Goal: Find contact information: Find contact information

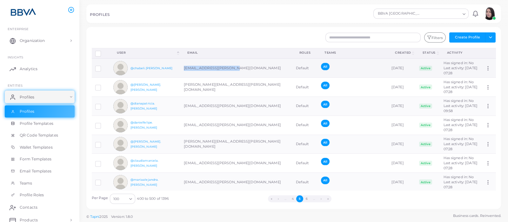
drag, startPoint x: 181, startPoint y: 70, endPoint x: 236, endPoint y: 69, distance: 54.3
click at [236, 69] on td "[EMAIL_ADDRESS][PERSON_NAME][DOMAIN_NAME]" at bounding box center [236, 67] width 112 height 19
copy td "[EMAIL_ADDRESS][PERSON_NAME][DOMAIN_NAME]"
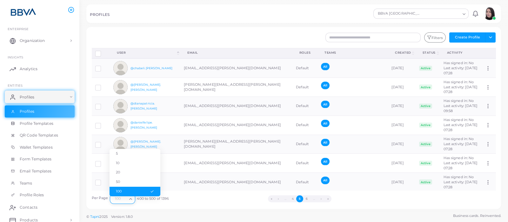
click at [130, 197] on icon "Search for option" at bounding box center [130, 198] width 5 height 5
click at [128, 178] on li "50" at bounding box center [135, 182] width 51 height 10
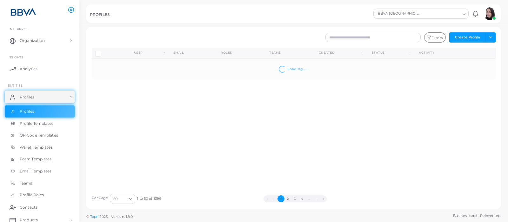
click at [131, 198] on icon "Search for option" at bounding box center [130, 198] width 5 height 5
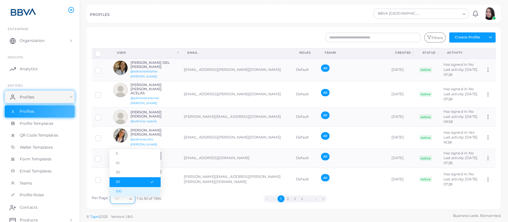
click at [125, 190] on li "100" at bounding box center [135, 192] width 51 height 10
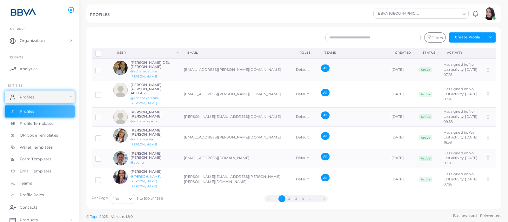
click at [132, 199] on icon "Search for option" at bounding box center [130, 198] width 5 height 5
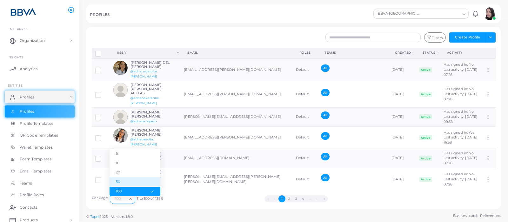
click at [123, 181] on li "50" at bounding box center [135, 182] width 51 height 10
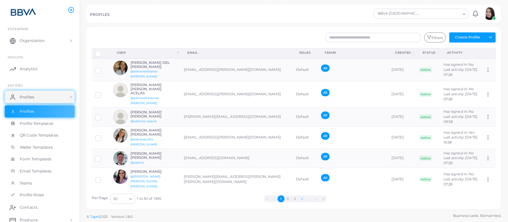
click at [300, 198] on button "4" at bounding box center [301, 198] width 7 height 7
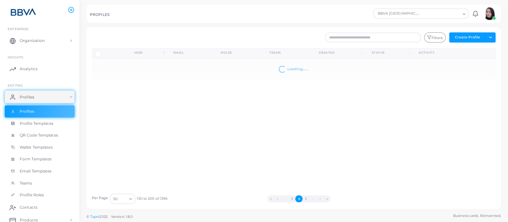
click at [306, 199] on button "5" at bounding box center [305, 198] width 7 height 7
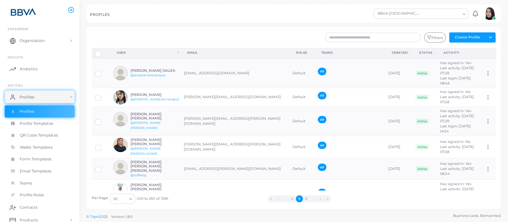
click at [128, 199] on icon "Search for option" at bounding box center [130, 198] width 5 height 5
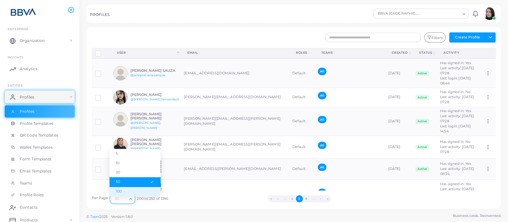
click at [121, 189] on li "100" at bounding box center [135, 192] width 51 height 10
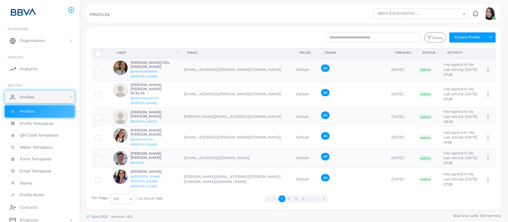
click at [318, 198] on button "›" at bounding box center [317, 198] width 7 height 7
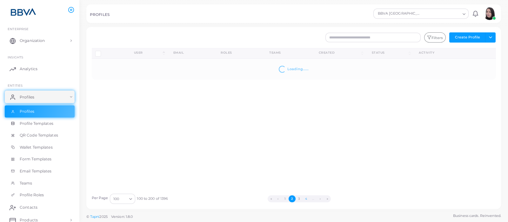
click at [306, 197] on button "4" at bounding box center [305, 198] width 7 height 7
click at [305, 199] on button "5" at bounding box center [306, 198] width 7 height 7
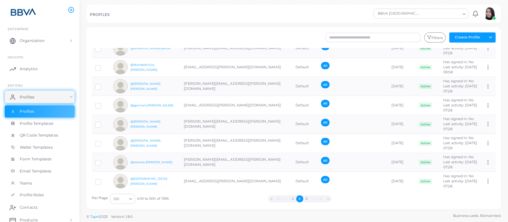
scroll to position [1113, 0]
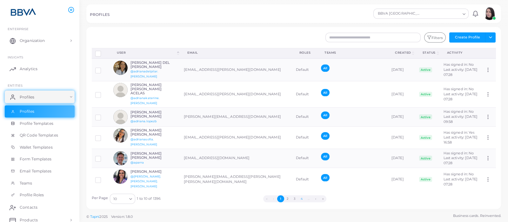
click at [302, 199] on button "4" at bounding box center [301, 198] width 7 height 7
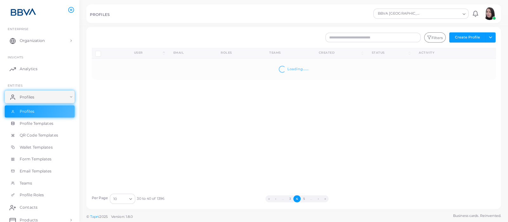
click at [130, 200] on icon "Search for option" at bounding box center [130, 198] width 5 height 5
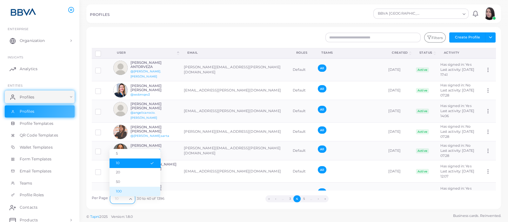
click at [127, 192] on li "100" at bounding box center [135, 192] width 51 height 10
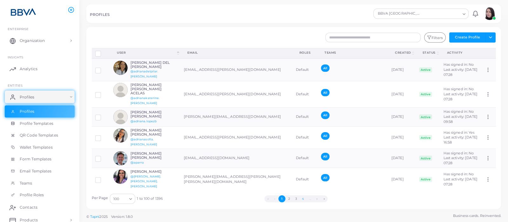
click at [299, 200] on button "4" at bounding box center [302, 198] width 7 height 7
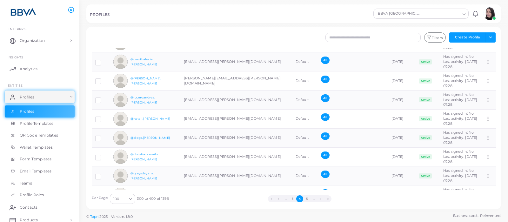
scroll to position [1746, 0]
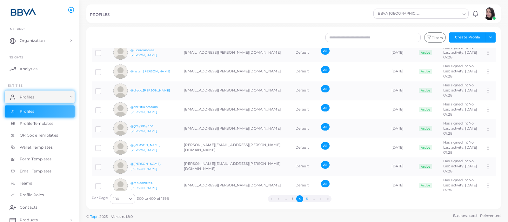
click at [307, 197] on button "5" at bounding box center [306, 198] width 7 height 7
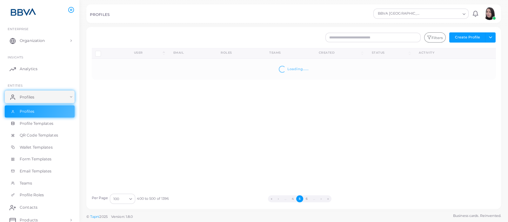
scroll to position [0, 0]
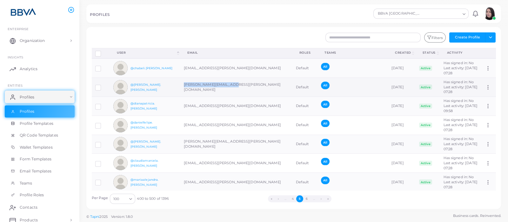
drag, startPoint x: 183, startPoint y: 90, endPoint x: 238, endPoint y: 89, distance: 54.6
click at [238, 89] on td "[PERSON_NAME][EMAIL_ADDRESS][PERSON_NAME][DOMAIN_NAME]" at bounding box center [236, 87] width 112 height 19
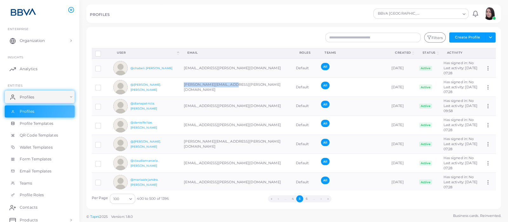
copy td "[PERSON_NAME][EMAIL_ADDRESS][PERSON_NAME][DOMAIN_NAME]"
drag, startPoint x: 189, startPoint y: 107, endPoint x: 242, endPoint y: 108, distance: 53.7
click at [242, 108] on td "[EMAIL_ADDRESS][PERSON_NAME][DOMAIN_NAME]" at bounding box center [236, 105] width 112 height 19
copy td "[EMAIL_ADDRESS][PERSON_NAME][DOMAIN_NAME]"
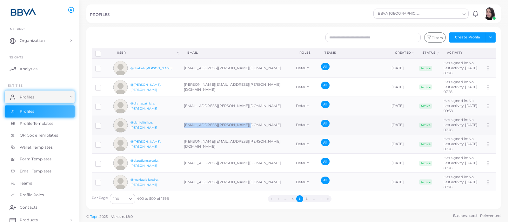
drag, startPoint x: 183, startPoint y: 124, endPoint x: 243, endPoint y: 124, distance: 59.4
click at [243, 124] on td "[EMAIL_ADDRESS][PERSON_NAME][DOMAIN_NAME]" at bounding box center [236, 125] width 112 height 19
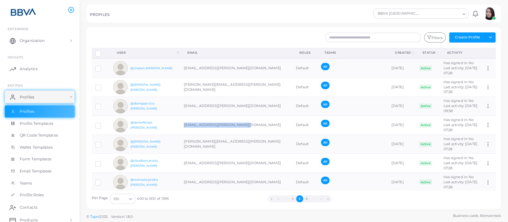
copy td "[EMAIL_ADDRESS][PERSON_NAME][DOMAIN_NAME]"
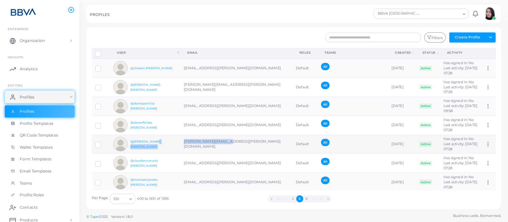
drag, startPoint x: 180, startPoint y: 143, endPoint x: 233, endPoint y: 148, distance: 53.9
click at [233, 148] on tr "@saul.garrido saul.garrido@bbva.com Default All March 18th, 2025 Active Has sig…" at bounding box center [294, 144] width 404 height 19
copy tr "[PERSON_NAME][EMAIL_ADDRESS][PERSON_NAME][DOMAIN_NAME]"
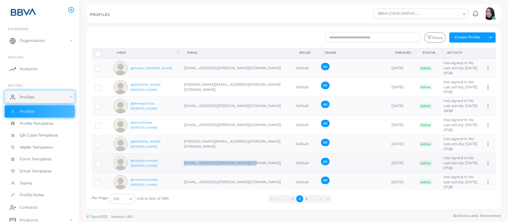
drag, startPoint x: 181, startPoint y: 163, endPoint x: 246, endPoint y: 162, distance: 65.1
click at [246, 162] on td "[EMAIL_ADDRESS][PERSON_NAME][DOMAIN_NAME]" at bounding box center [236, 163] width 112 height 19
copy td "[EMAIL_ADDRESS][PERSON_NAME][DOMAIN_NAME]"
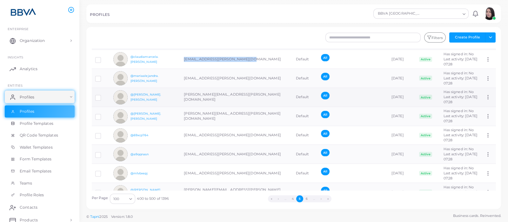
scroll to position [119, 0]
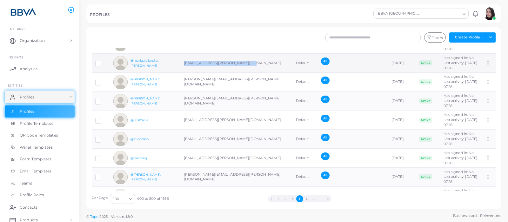
drag, startPoint x: 183, startPoint y: 64, endPoint x: 248, endPoint y: 65, distance: 65.1
click at [248, 65] on td "[EMAIL_ADDRESS][PERSON_NAME][DOMAIN_NAME]" at bounding box center [236, 63] width 112 height 19
copy td "[EMAIL_ADDRESS][PERSON_NAME][DOMAIN_NAME]"
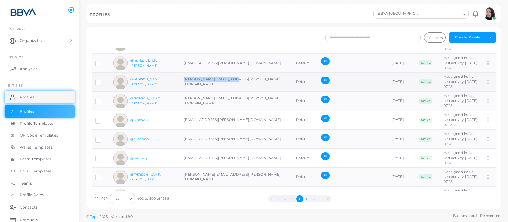
drag, startPoint x: 183, startPoint y: 81, endPoint x: 231, endPoint y: 83, distance: 48.9
click at [231, 83] on td "[PERSON_NAME][EMAIL_ADDRESS][PERSON_NAME][DOMAIN_NAME]" at bounding box center [236, 81] width 112 height 19
copy td "[PERSON_NAME][EMAIL_ADDRESS][PERSON_NAME][DOMAIN_NAME]"
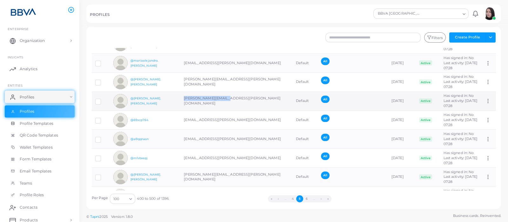
drag, startPoint x: 192, startPoint y: 101, endPoint x: 229, endPoint y: 101, distance: 36.5
click at [229, 101] on td "[PERSON_NAME][EMAIL_ADDRESS][PERSON_NAME][DOMAIN_NAME]" at bounding box center [236, 100] width 112 height 19
copy td "[PERSON_NAME][EMAIL_ADDRESS][PERSON_NAME][DOMAIN_NAME]"
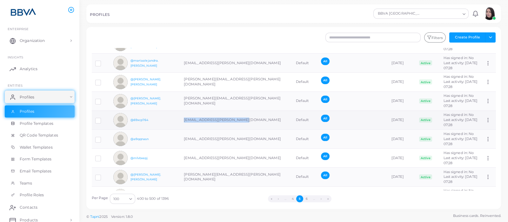
drag, startPoint x: 183, startPoint y: 119, endPoint x: 241, endPoint y: 119, distance: 58.4
click at [241, 119] on td "[EMAIL_ADDRESS][PERSON_NAME][DOMAIN_NAME]" at bounding box center [236, 119] width 112 height 19
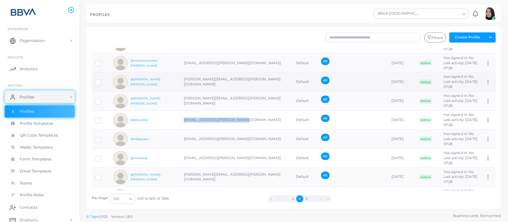
copy td "[EMAIL_ADDRESS][PERSON_NAME][DOMAIN_NAME]"
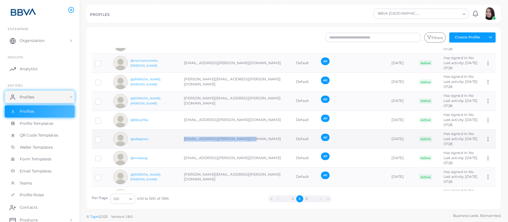
drag, startPoint x: 208, startPoint y: 139, endPoint x: 247, endPoint y: 135, distance: 38.6
click at [247, 135] on td "[EMAIL_ADDRESS][PERSON_NAME][DOMAIN_NAME]" at bounding box center [236, 139] width 112 height 19
copy td "[EMAIL_ADDRESS][PERSON_NAME][DOMAIN_NAME]"
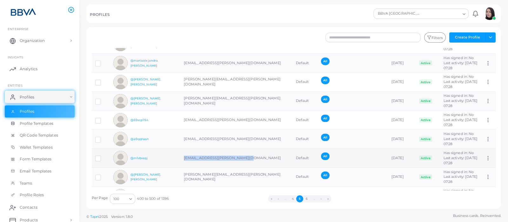
drag, startPoint x: 181, startPoint y: 156, endPoint x: 246, endPoint y: 163, distance: 65.7
click at [246, 163] on td "[EMAIL_ADDRESS][PERSON_NAME][DOMAIN_NAME]" at bounding box center [236, 158] width 112 height 19
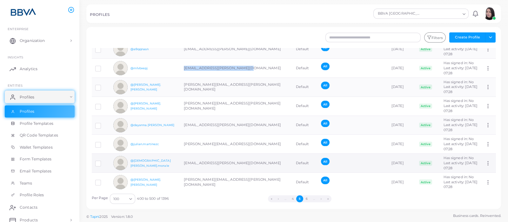
scroll to position [198, 0]
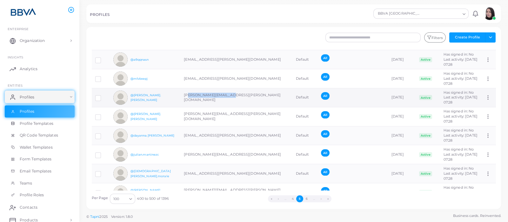
drag, startPoint x: 205, startPoint y: 96, endPoint x: 233, endPoint y: 95, distance: 27.9
click at [233, 95] on td "[PERSON_NAME][EMAIL_ADDRESS][PERSON_NAME][DOMAIN_NAME]" at bounding box center [236, 97] width 112 height 19
drag, startPoint x: 183, startPoint y: 97, endPoint x: 232, endPoint y: 96, distance: 48.3
click at [232, 96] on td "[PERSON_NAME][EMAIL_ADDRESS][PERSON_NAME][DOMAIN_NAME]" at bounding box center [236, 97] width 112 height 19
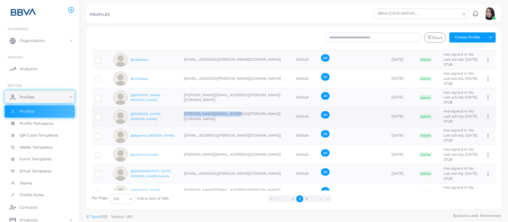
drag, startPoint x: 182, startPoint y: 116, endPoint x: 238, endPoint y: 112, distance: 56.3
click at [238, 112] on td "[PERSON_NAME][EMAIL_ADDRESS][PERSON_NAME][DOMAIN_NAME]" at bounding box center [236, 116] width 112 height 19
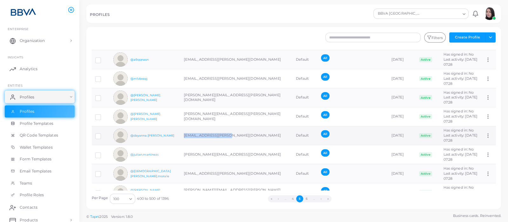
drag, startPoint x: 181, startPoint y: 134, endPoint x: 228, endPoint y: 134, distance: 47.0
click at [229, 134] on td "[EMAIL_ADDRESS][PERSON_NAME][DOMAIN_NAME]" at bounding box center [236, 135] width 112 height 19
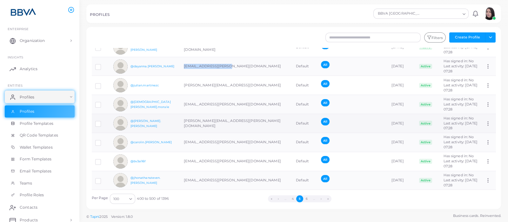
scroll to position [277, 0]
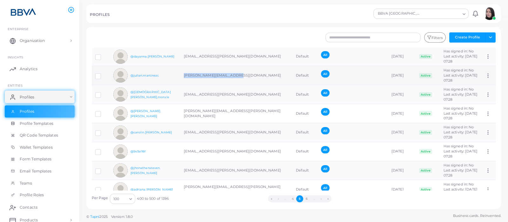
drag, startPoint x: 181, startPoint y: 74, endPoint x: 237, endPoint y: 72, distance: 56.5
click at [237, 72] on tr "@julian.martinezc julian.martinezc@bbva.com Default All March 18th, 2025 Active…" at bounding box center [294, 75] width 404 height 19
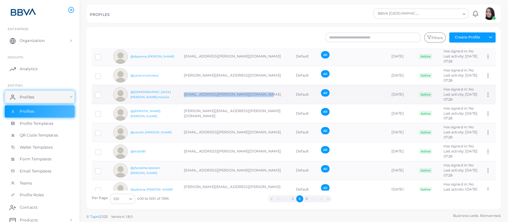
drag, startPoint x: 184, startPoint y: 95, endPoint x: 258, endPoint y: 94, distance: 73.6
click at [258, 94] on td "[EMAIL_ADDRESS][PERSON_NAME][DOMAIN_NAME]" at bounding box center [236, 94] width 112 height 19
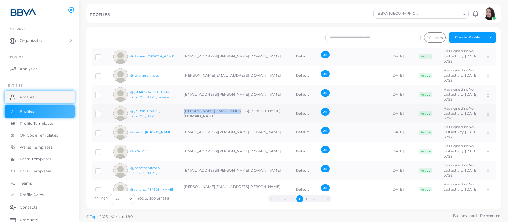
drag, startPoint x: 185, startPoint y: 113, endPoint x: 240, endPoint y: 109, distance: 55.4
click at [240, 109] on td "[PERSON_NAME][EMAIL_ADDRESS][PERSON_NAME][DOMAIN_NAME]" at bounding box center [236, 113] width 112 height 19
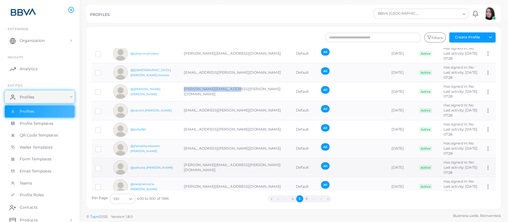
scroll to position [317, 0]
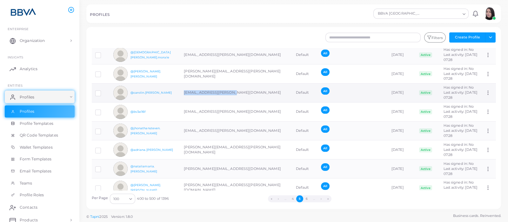
drag, startPoint x: 183, startPoint y: 94, endPoint x: 229, endPoint y: 95, distance: 45.7
click at [229, 95] on td "[EMAIL_ADDRESS][PERSON_NAME][DOMAIN_NAME]" at bounding box center [236, 92] width 112 height 19
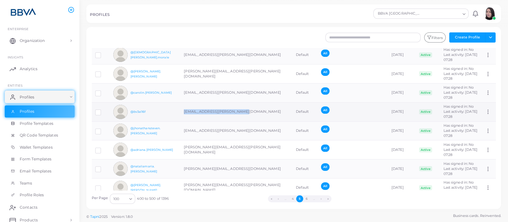
drag, startPoint x: 217, startPoint y: 112, endPoint x: 241, endPoint y: 110, distance: 23.9
click at [241, 110] on td "[EMAIL_ADDRESS][PERSON_NAME][DOMAIN_NAME]" at bounding box center [236, 111] width 112 height 19
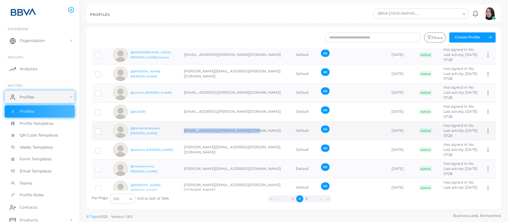
drag, startPoint x: 183, startPoint y: 129, endPoint x: 251, endPoint y: 127, distance: 68.3
click at [251, 127] on td "[EMAIL_ADDRESS][PERSON_NAME][DOMAIN_NAME]" at bounding box center [236, 130] width 112 height 19
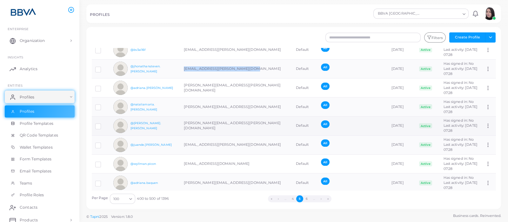
scroll to position [397, 0]
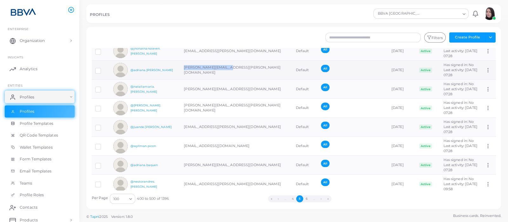
drag, startPoint x: 184, startPoint y: 68, endPoint x: 230, endPoint y: 69, distance: 46.0
click at [230, 69] on td "[PERSON_NAME][EMAIL_ADDRESS][PERSON_NAME][DOMAIN_NAME]" at bounding box center [236, 70] width 112 height 19
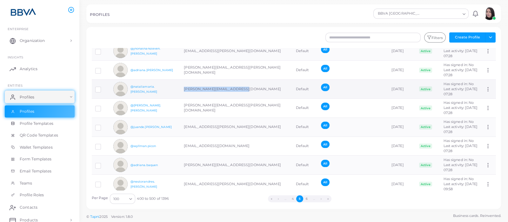
drag, startPoint x: 183, startPoint y: 87, endPoint x: 242, endPoint y: 88, distance: 58.7
click at [242, 88] on td "[PERSON_NAME][EMAIL_ADDRESS][DOMAIN_NAME]" at bounding box center [236, 89] width 112 height 19
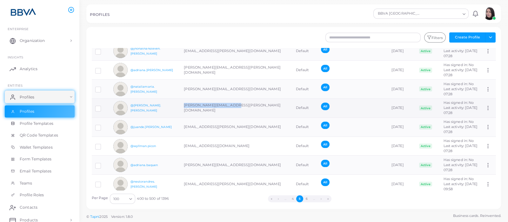
drag, startPoint x: 183, startPoint y: 105, endPoint x: 231, endPoint y: 107, distance: 48.9
click at [231, 107] on td "[PERSON_NAME][EMAIL_ADDRESS][PERSON_NAME][DOMAIN_NAME]" at bounding box center [236, 107] width 112 height 19
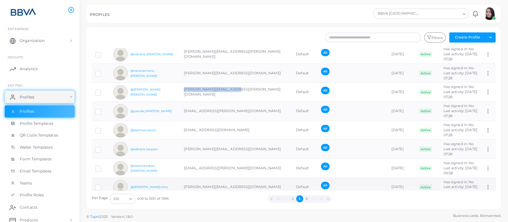
scroll to position [436, 0]
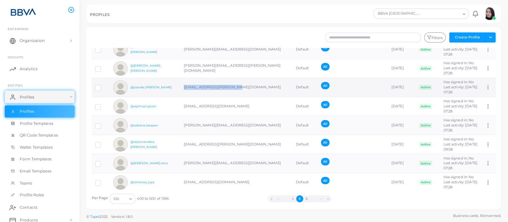
drag, startPoint x: 182, startPoint y: 86, endPoint x: 239, endPoint y: 83, distance: 57.9
click at [239, 83] on td "[EMAIL_ADDRESS][PERSON_NAME][DOMAIN_NAME]" at bounding box center [236, 87] width 112 height 19
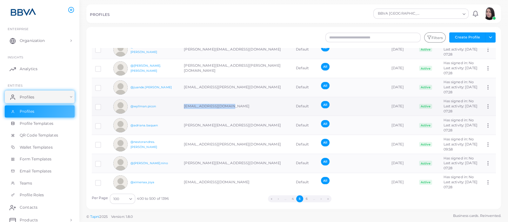
drag, startPoint x: 182, startPoint y: 106, endPoint x: 234, endPoint y: 106, distance: 52.1
click at [234, 106] on td "[EMAIL_ADDRESS][DOMAIN_NAME]" at bounding box center [236, 106] width 112 height 19
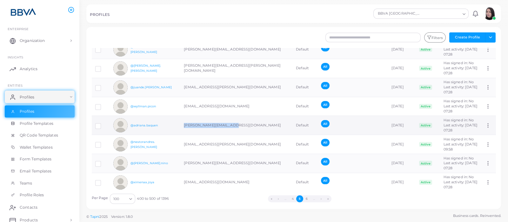
drag, startPoint x: 183, startPoint y: 123, endPoint x: 239, endPoint y: 116, distance: 56.3
click at [239, 116] on td "[PERSON_NAME][EMAIL_ADDRESS][DOMAIN_NAME]" at bounding box center [236, 125] width 112 height 19
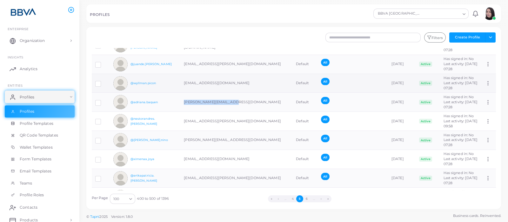
scroll to position [476, 0]
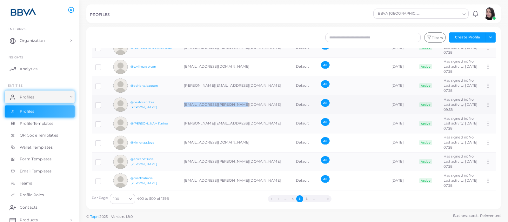
drag, startPoint x: 183, startPoint y: 102, endPoint x: 240, endPoint y: 103, distance: 57.5
click at [240, 103] on td "[EMAIL_ADDRESS][PERSON_NAME][DOMAIN_NAME]" at bounding box center [236, 104] width 112 height 19
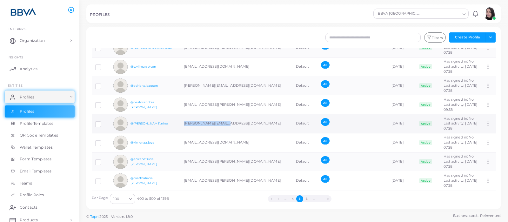
drag, startPoint x: 183, startPoint y: 123, endPoint x: 230, endPoint y: 121, distance: 46.7
click at [230, 121] on td "[PERSON_NAME][EMAIL_ADDRESS][DOMAIN_NAME]" at bounding box center [236, 123] width 112 height 19
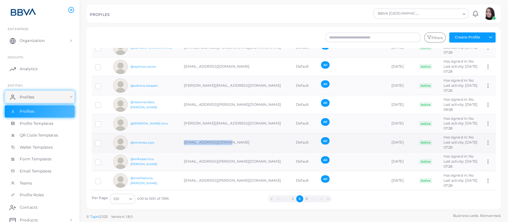
drag, startPoint x: 183, startPoint y: 143, endPoint x: 232, endPoint y: 144, distance: 49.5
click at [231, 144] on td "[EMAIL_ADDRESS][DOMAIN_NAME]" at bounding box center [236, 142] width 112 height 19
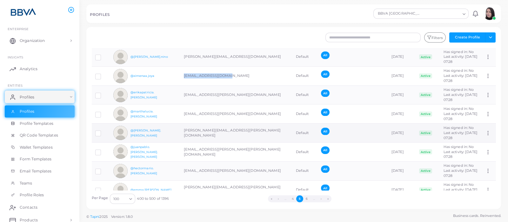
scroll to position [555, 0]
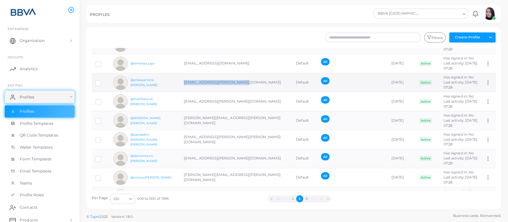
drag, startPoint x: 183, startPoint y: 82, endPoint x: 247, endPoint y: 82, distance: 64.8
click at [248, 82] on td "[EMAIL_ADDRESS][PERSON_NAME][DOMAIN_NAME]" at bounding box center [236, 82] width 112 height 19
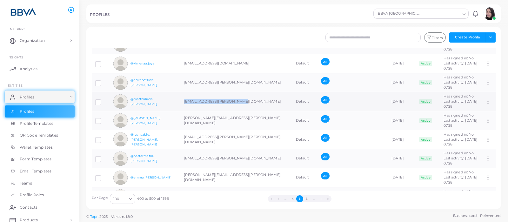
drag, startPoint x: 183, startPoint y: 100, endPoint x: 241, endPoint y: 98, distance: 57.8
click at [241, 98] on td "[EMAIL_ADDRESS][PERSON_NAME][DOMAIN_NAME]" at bounding box center [236, 101] width 112 height 19
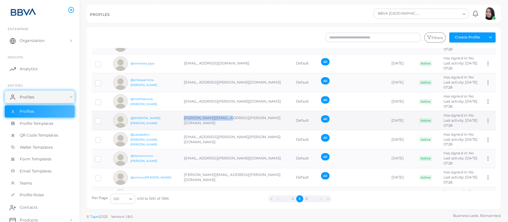
drag, startPoint x: 184, startPoint y: 117, endPoint x: 232, endPoint y: 120, distance: 47.7
click at [232, 120] on td "[PERSON_NAME][EMAIL_ADDRESS][PERSON_NAME][DOMAIN_NAME]" at bounding box center [236, 120] width 112 height 19
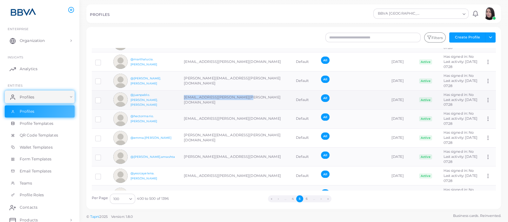
drag, startPoint x: 182, startPoint y: 98, endPoint x: 242, endPoint y: 98, distance: 60.6
click at [242, 98] on td "[EMAIL_ADDRESS][PERSON_NAME][PERSON_NAME][DOMAIN_NAME]" at bounding box center [236, 99] width 112 height 19
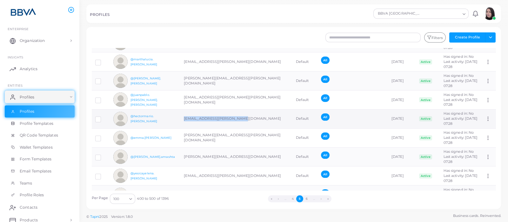
drag, startPoint x: 184, startPoint y: 117, endPoint x: 240, endPoint y: 119, distance: 55.6
click at [240, 119] on td "[EMAIL_ADDRESS][PERSON_NAME][DOMAIN_NAME]" at bounding box center [236, 118] width 112 height 19
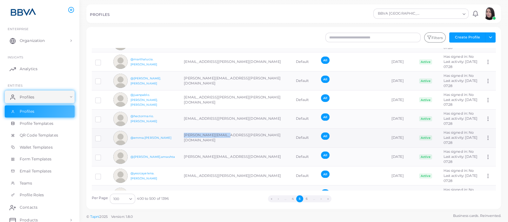
drag, startPoint x: 183, startPoint y: 135, endPoint x: 235, endPoint y: 136, distance: 51.7
click at [234, 136] on td "[PERSON_NAME][EMAIL_ADDRESS][PERSON_NAME][DOMAIN_NAME]" at bounding box center [236, 137] width 112 height 19
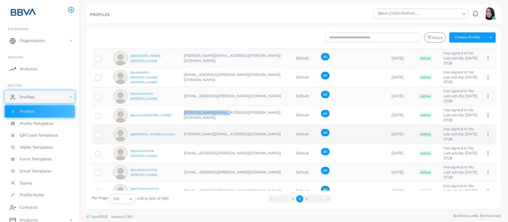
scroll to position [674, 0]
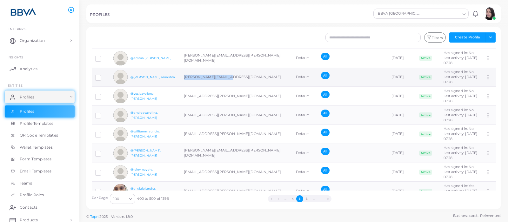
drag, startPoint x: 201, startPoint y: 76, endPoint x: 231, endPoint y: 74, distance: 29.9
click at [231, 74] on td "[PERSON_NAME][EMAIL_ADDRESS][DOMAIN_NAME]" at bounding box center [236, 77] width 112 height 19
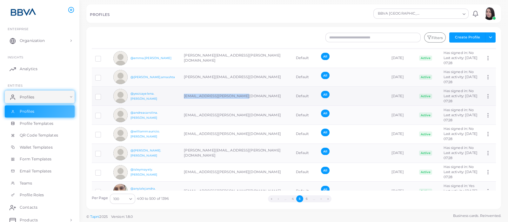
drag, startPoint x: 182, startPoint y: 94, endPoint x: 240, endPoint y: 95, distance: 57.8
click at [240, 95] on td "[EMAIL_ADDRESS][PERSON_NAME][DOMAIN_NAME]" at bounding box center [236, 96] width 112 height 19
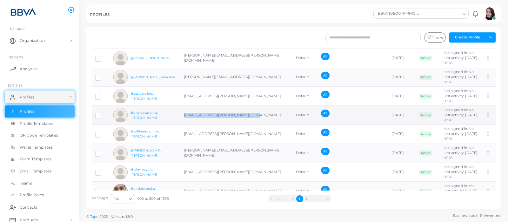
drag, startPoint x: 184, startPoint y: 113, endPoint x: 252, endPoint y: 112, distance: 68.3
click at [252, 112] on td "[EMAIL_ADDRESS][PERSON_NAME][DOMAIN_NAME]" at bounding box center [236, 115] width 112 height 19
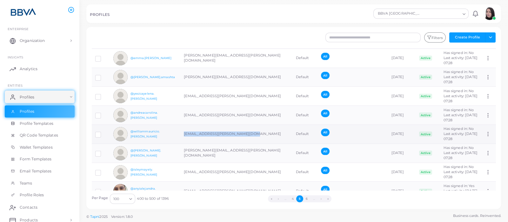
drag, startPoint x: 185, startPoint y: 133, endPoint x: 251, endPoint y: 128, distance: 66.5
click at [251, 128] on td "[EMAIL_ADDRESS][PERSON_NAME][DOMAIN_NAME]" at bounding box center [236, 133] width 112 height 19
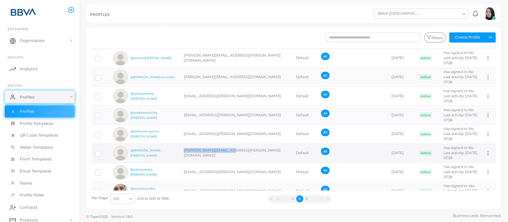
drag, startPoint x: 182, startPoint y: 151, endPoint x: 236, endPoint y: 152, distance: 54.0
click at [236, 152] on td "[PERSON_NAME][EMAIL_ADDRESS][PERSON_NAME][DOMAIN_NAME]" at bounding box center [236, 152] width 112 height 19
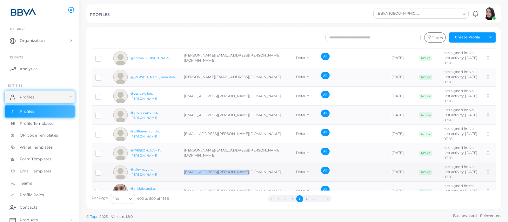
drag, startPoint x: 183, startPoint y: 170, endPoint x: 243, endPoint y: 173, distance: 60.0
click at [243, 173] on td "[EMAIL_ADDRESS][PERSON_NAME][DOMAIN_NAME]" at bounding box center [236, 172] width 112 height 19
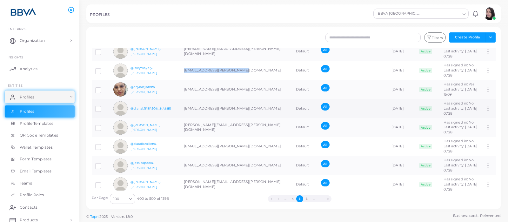
scroll to position [794, 0]
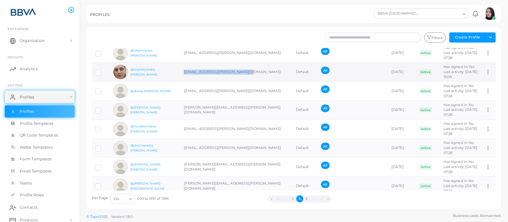
drag, startPoint x: 182, startPoint y: 72, endPoint x: 243, endPoint y: 76, distance: 61.7
click at [243, 76] on td "[EMAIL_ADDRESS][PERSON_NAME][DOMAIN_NAME]" at bounding box center [236, 72] width 112 height 19
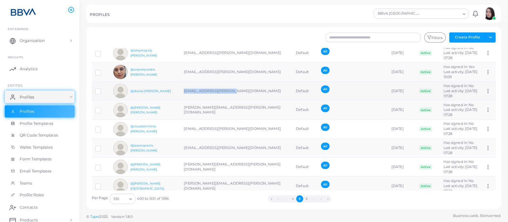
drag, startPoint x: 184, startPoint y: 89, endPoint x: 234, endPoint y: 92, distance: 50.3
click at [234, 92] on td "[EMAIL_ADDRESS][PERSON_NAME][DOMAIN_NAME]" at bounding box center [236, 91] width 112 height 19
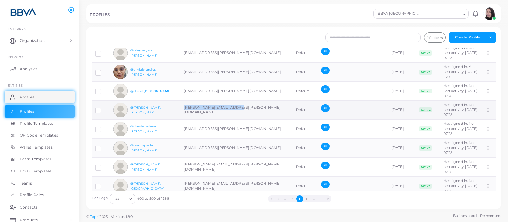
drag, startPoint x: 183, startPoint y: 109, endPoint x: 237, endPoint y: 109, distance: 53.3
click at [237, 109] on td "[PERSON_NAME][EMAIL_ADDRESS][PERSON_NAME][DOMAIN_NAME]" at bounding box center [236, 110] width 112 height 19
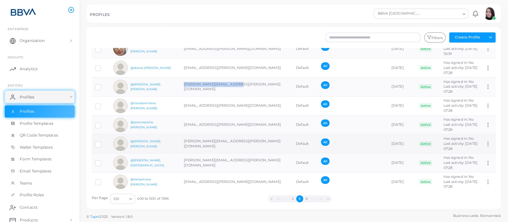
scroll to position [833, 0]
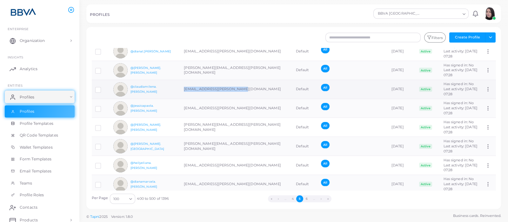
drag, startPoint x: 183, startPoint y: 88, endPoint x: 241, endPoint y: 86, distance: 58.4
click at [241, 86] on td "[EMAIL_ADDRESS][PERSON_NAME][DOMAIN_NAME]" at bounding box center [236, 89] width 112 height 19
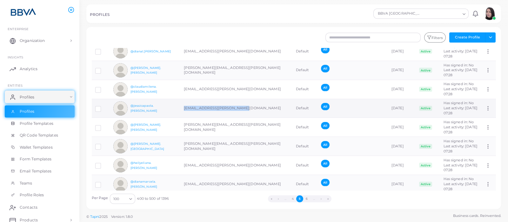
drag, startPoint x: 184, startPoint y: 107, endPoint x: 250, endPoint y: 108, distance: 66.4
click at [250, 108] on td "[EMAIL_ADDRESS][PERSON_NAME][DOMAIN_NAME]" at bounding box center [236, 108] width 112 height 19
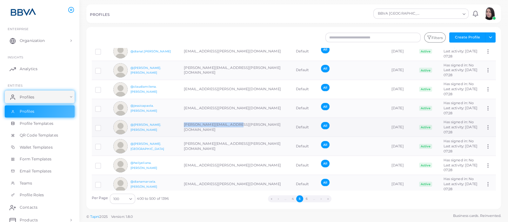
drag, startPoint x: 183, startPoint y: 126, endPoint x: 235, endPoint y: 128, distance: 51.8
click at [235, 128] on td "[PERSON_NAME][EMAIL_ADDRESS][PERSON_NAME][DOMAIN_NAME]" at bounding box center [236, 127] width 112 height 19
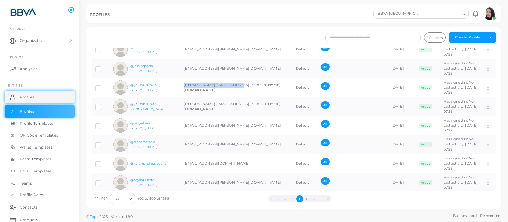
scroll to position [913, 0]
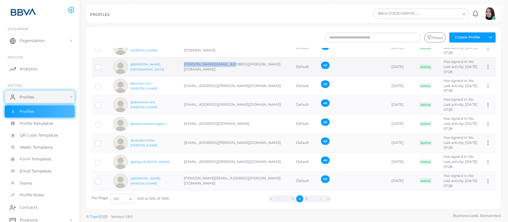
drag, startPoint x: 182, startPoint y: 66, endPoint x: 242, endPoint y: 66, distance: 60.3
click at [242, 66] on td "[PERSON_NAME][EMAIL_ADDRESS][PERSON_NAME][DOMAIN_NAME]" at bounding box center [236, 66] width 112 height 19
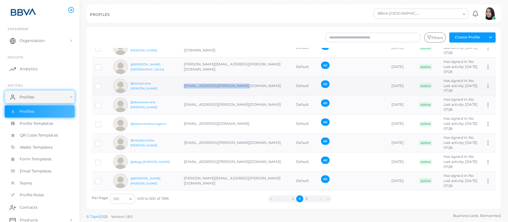
drag, startPoint x: 183, startPoint y: 82, endPoint x: 243, endPoint y: 88, distance: 60.6
click at [243, 88] on td "[EMAIL_ADDRESS][PERSON_NAME][DOMAIN_NAME]" at bounding box center [236, 85] width 112 height 19
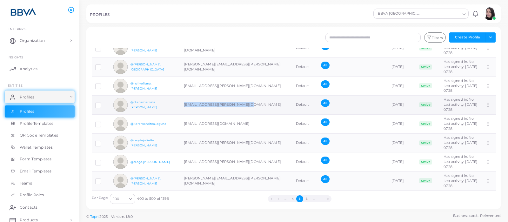
drag, startPoint x: 184, startPoint y: 103, endPoint x: 249, endPoint y: 107, distance: 65.8
click at [249, 107] on td "[EMAIL_ADDRESS][PERSON_NAME][DOMAIN_NAME]" at bounding box center [236, 104] width 112 height 19
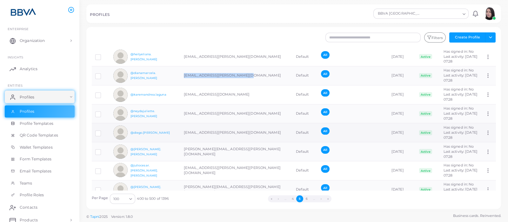
scroll to position [952, 0]
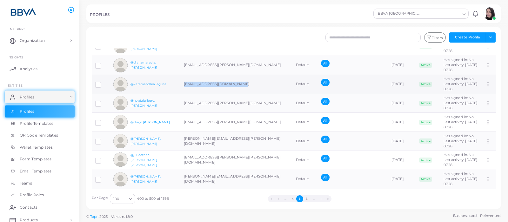
drag, startPoint x: 183, startPoint y: 81, endPoint x: 249, endPoint y: 83, distance: 66.7
click at [249, 83] on td "[EMAIL_ADDRESS][DOMAIN_NAME]" at bounding box center [236, 84] width 112 height 19
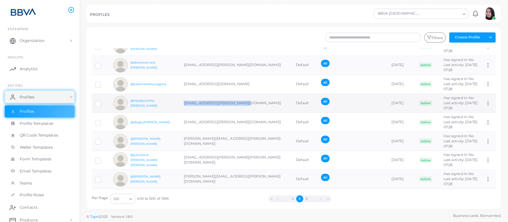
drag, startPoint x: 184, startPoint y: 101, endPoint x: 241, endPoint y: 97, distance: 56.6
click at [241, 97] on td "[EMAIL_ADDRESS][PERSON_NAME][DOMAIN_NAME]" at bounding box center [236, 103] width 112 height 19
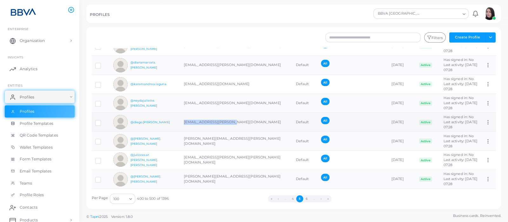
drag, startPoint x: 187, startPoint y: 118, endPoint x: 235, endPoint y: 122, distance: 47.8
click at [235, 122] on td "[EMAIL_ADDRESS][PERSON_NAME][DOMAIN_NAME]" at bounding box center [236, 122] width 112 height 19
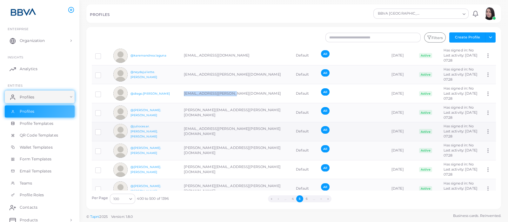
scroll to position [992, 0]
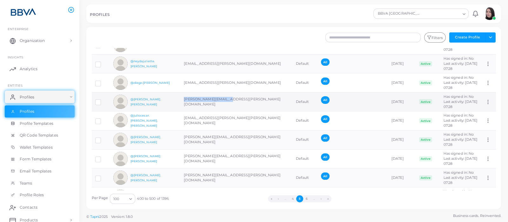
drag, startPoint x: 184, startPoint y: 100, endPoint x: 238, endPoint y: 96, distance: 53.8
click at [238, 97] on td "[PERSON_NAME][EMAIL_ADDRESS][PERSON_NAME][DOMAIN_NAME]" at bounding box center [236, 101] width 112 height 19
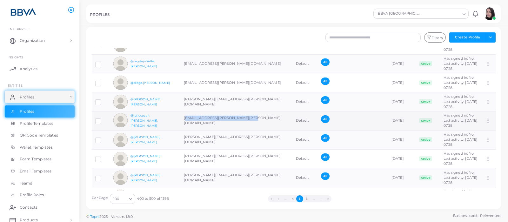
drag, startPoint x: 185, startPoint y: 118, endPoint x: 256, endPoint y: 119, distance: 71.1
click at [256, 119] on td "[EMAIL_ADDRESS][PERSON_NAME][PERSON_NAME][DOMAIN_NAME]" at bounding box center [236, 120] width 112 height 19
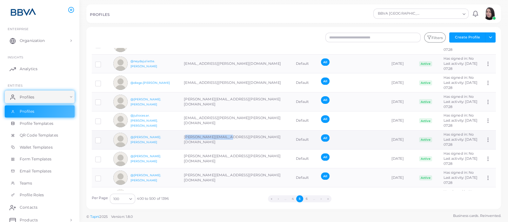
drag, startPoint x: 191, startPoint y: 139, endPoint x: 235, endPoint y: 140, distance: 43.5
click at [235, 140] on td "[PERSON_NAME][EMAIL_ADDRESS][PERSON_NAME][DOMAIN_NAME]" at bounding box center [236, 139] width 112 height 19
drag, startPoint x: 182, startPoint y: 136, endPoint x: 234, endPoint y: 138, distance: 52.1
click at [234, 138] on td "[PERSON_NAME][EMAIL_ADDRESS][PERSON_NAME][DOMAIN_NAME]" at bounding box center [236, 139] width 112 height 19
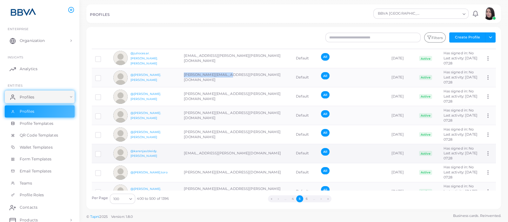
scroll to position [1071, 0]
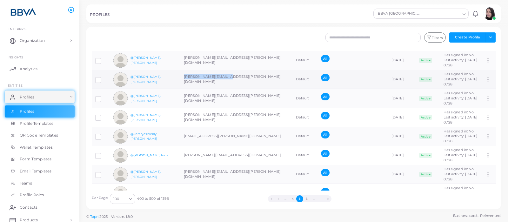
drag, startPoint x: 183, startPoint y: 76, endPoint x: 231, endPoint y: 75, distance: 48.6
click at [231, 75] on td "[PERSON_NAME][EMAIL_ADDRESS][PERSON_NAME][DOMAIN_NAME]" at bounding box center [236, 79] width 112 height 19
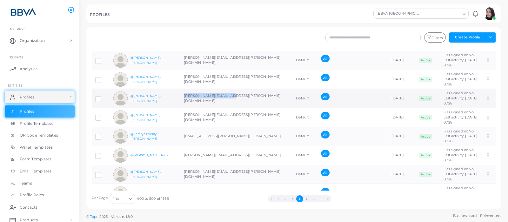
drag, startPoint x: 229, startPoint y: 96, endPoint x: 183, endPoint y: 95, distance: 47.0
click at [183, 95] on td "[PERSON_NAME][EMAIL_ADDRESS][PERSON_NAME][DOMAIN_NAME]" at bounding box center [236, 98] width 112 height 19
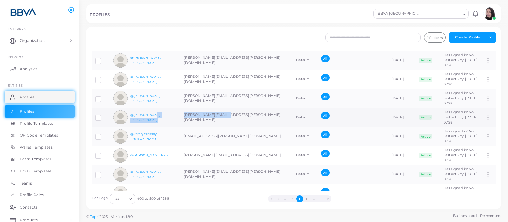
drag, startPoint x: 228, startPoint y: 114, endPoint x: 176, endPoint y: 110, distance: 52.2
click at [176, 110] on tr "@juan.oyuela juan.oyuela@bbva.com Default All March 18th, 2025 Active Has signe…" at bounding box center [294, 117] width 404 height 19
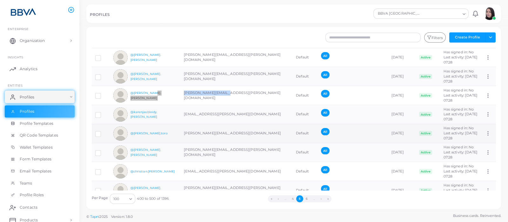
scroll to position [1111, 0]
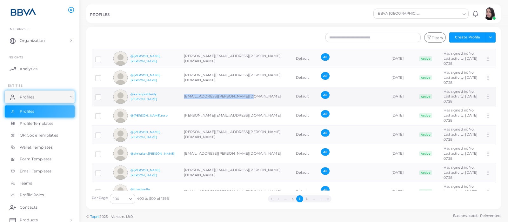
drag, startPoint x: 246, startPoint y: 96, endPoint x: 184, endPoint y: 91, distance: 61.5
click at [184, 91] on td "[EMAIL_ADDRESS][PERSON_NAME][DOMAIN_NAME]" at bounding box center [236, 96] width 112 height 19
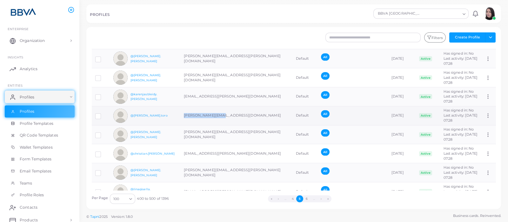
drag, startPoint x: 223, startPoint y: 113, endPoint x: 181, endPoint y: 109, distance: 42.4
click at [181, 109] on td "[PERSON_NAME][EMAIL_ADDRESS][DOMAIN_NAME]" at bounding box center [236, 115] width 112 height 19
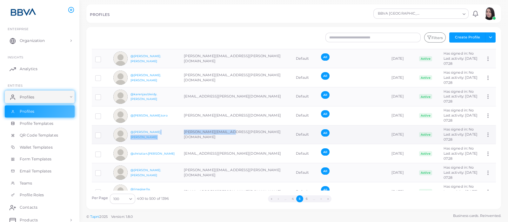
drag, startPoint x: 234, startPoint y: 130, endPoint x: 174, endPoint y: 132, distance: 59.7
click at [174, 132] on tr "@martha.rivera martha.rivera@bbva.com Default All March 18th, 2025 Active Has s…" at bounding box center [294, 134] width 404 height 19
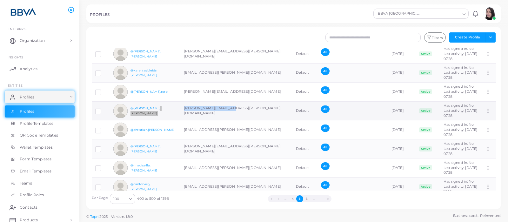
scroll to position [1150, 0]
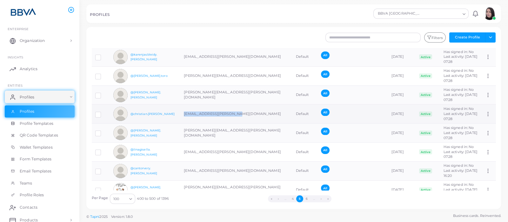
drag, startPoint x: 236, startPoint y: 110, endPoint x: 181, endPoint y: 115, distance: 55.7
click at [181, 115] on td "[EMAIL_ADDRESS][PERSON_NAME][DOMAIN_NAME]" at bounding box center [236, 113] width 112 height 19
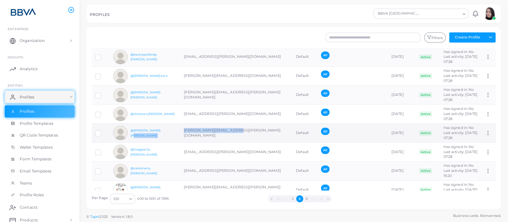
drag, startPoint x: 238, startPoint y: 128, endPoint x: 179, endPoint y: 131, distance: 58.5
click at [179, 131] on tr "@magali.jaramillo magali.jaramillo@bbva.com Default All March 18th, 2025 Active…" at bounding box center [294, 132] width 404 height 19
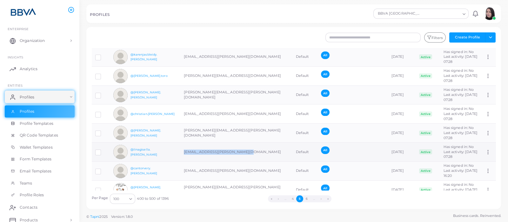
drag, startPoint x: 246, startPoint y: 148, endPoint x: 181, endPoint y: 145, distance: 64.8
click at [181, 145] on td "[EMAIL_ADDRESS][PERSON_NAME][DOMAIN_NAME]" at bounding box center [236, 152] width 112 height 19
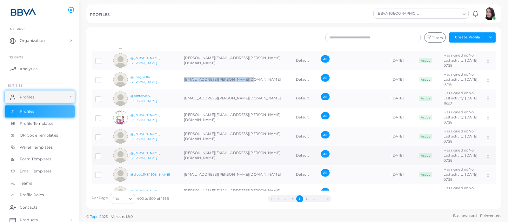
scroll to position [1230, 0]
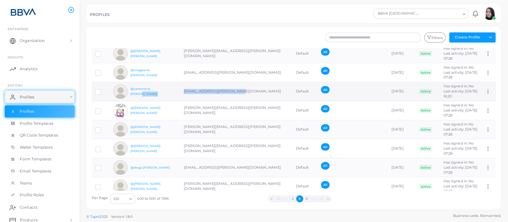
drag, startPoint x: 243, startPoint y: 90, endPoint x: 178, endPoint y: 92, distance: 65.1
click at [178, 92] on tr "@cantorvery.guzman cantorvery.guzman@bbva.com Default All March 18th, 2025 Acti…" at bounding box center [294, 91] width 404 height 19
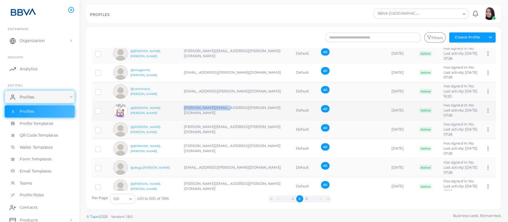
drag, startPoint x: 230, startPoint y: 109, endPoint x: 182, endPoint y: 108, distance: 47.9
click at [182, 108] on td "[PERSON_NAME][EMAIL_ADDRESS][PERSON_NAME][DOMAIN_NAME]" at bounding box center [236, 110] width 112 height 19
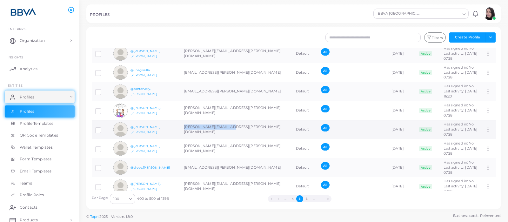
drag, startPoint x: 232, startPoint y: 125, endPoint x: 184, endPoint y: 124, distance: 47.6
click at [184, 124] on td "[PERSON_NAME][EMAIL_ADDRESS][PERSON_NAME][DOMAIN_NAME]" at bounding box center [236, 129] width 112 height 19
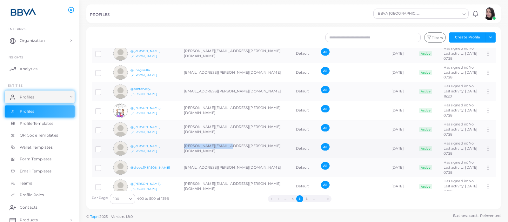
drag, startPoint x: 230, startPoint y: 147, endPoint x: 183, endPoint y: 140, distance: 47.4
click at [183, 142] on td "[PERSON_NAME][EMAIL_ADDRESS][PERSON_NAME][DOMAIN_NAME]" at bounding box center [236, 148] width 112 height 19
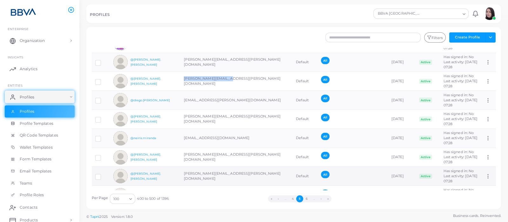
scroll to position [1309, 0]
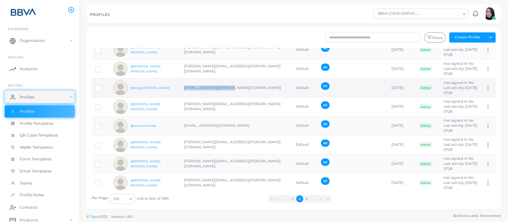
drag, startPoint x: 233, startPoint y: 85, endPoint x: 183, endPoint y: 85, distance: 49.8
click at [183, 85] on td "[EMAIL_ADDRESS][PERSON_NAME][DOMAIN_NAME]" at bounding box center [236, 87] width 112 height 19
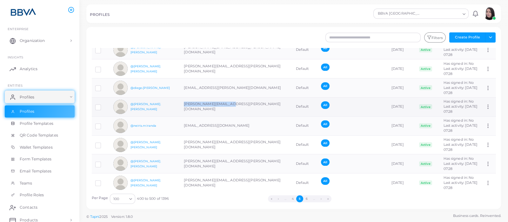
drag, startPoint x: 233, startPoint y: 103, endPoint x: 183, endPoint y: 102, distance: 50.2
click at [183, 102] on td "[PERSON_NAME][EMAIL_ADDRESS][PERSON_NAME][DOMAIN_NAME]" at bounding box center [236, 106] width 112 height 19
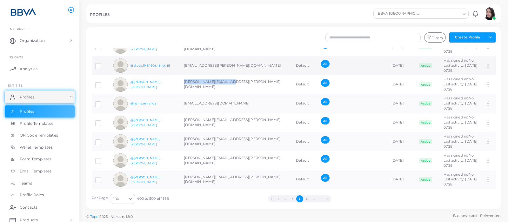
scroll to position [1349, 0]
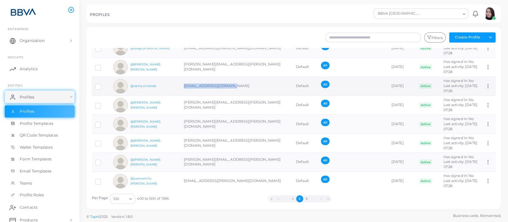
drag, startPoint x: 233, startPoint y: 83, endPoint x: 183, endPoint y: 82, distance: 49.5
click at [183, 82] on td "[EMAIL_ADDRESS][DOMAIN_NAME]" at bounding box center [236, 85] width 112 height 19
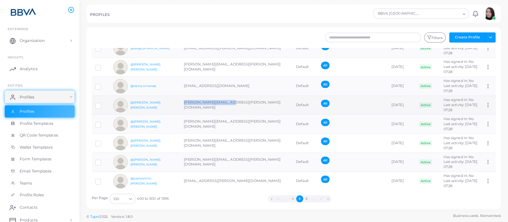
drag, startPoint x: 234, startPoint y: 101, endPoint x: 180, endPoint y: 101, distance: 54.0
click at [180, 101] on td "[PERSON_NAME][EMAIL_ADDRESS][PERSON_NAME][DOMAIN_NAME]" at bounding box center [236, 105] width 112 height 19
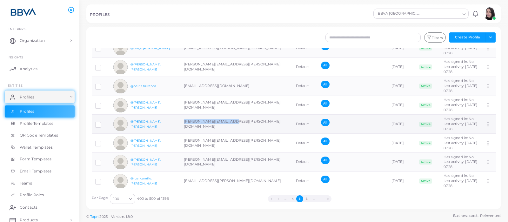
drag, startPoint x: 233, startPoint y: 120, endPoint x: 182, endPoint y: 120, distance: 51.4
click at [182, 120] on td "[PERSON_NAME][EMAIL_ADDRESS][PERSON_NAME][DOMAIN_NAME]" at bounding box center [236, 124] width 112 height 19
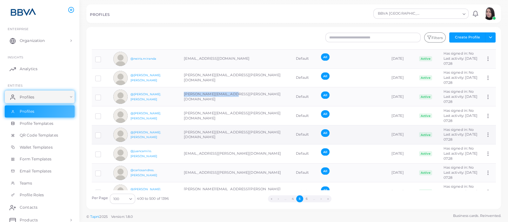
scroll to position [1389, 0]
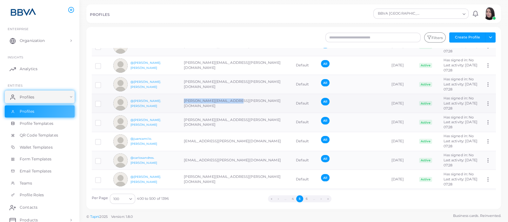
drag, startPoint x: 233, startPoint y: 100, endPoint x: 183, endPoint y: 101, distance: 49.2
click at [183, 101] on td "[PERSON_NAME][EMAIL_ADDRESS][PERSON_NAME][DOMAIN_NAME]" at bounding box center [236, 103] width 112 height 19
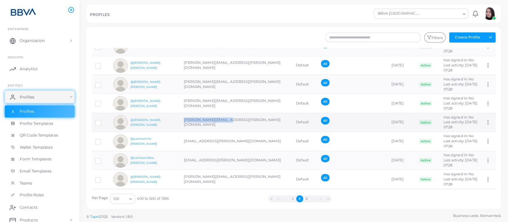
drag, startPoint x: 215, startPoint y: 119, endPoint x: 183, endPoint y: 120, distance: 32.4
click at [183, 120] on td "[PERSON_NAME][EMAIL_ADDRESS][PERSON_NAME][DOMAIN_NAME]" at bounding box center [236, 122] width 112 height 19
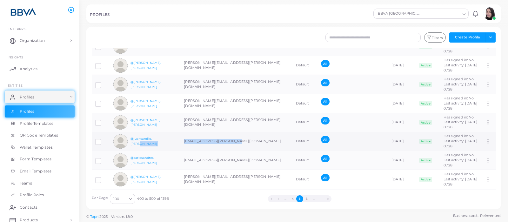
drag, startPoint x: 240, startPoint y: 136, endPoint x: 180, endPoint y: 139, distance: 60.3
click at [180, 139] on tr "@juancamilo.ruano juancamilo.ruano@bbva.com Default All March 18th, 2025 Active…" at bounding box center [294, 141] width 404 height 19
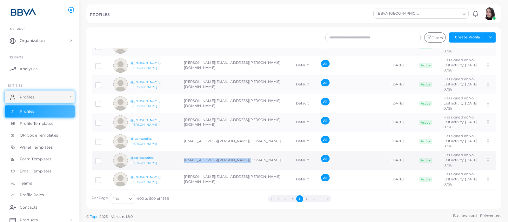
drag, startPoint x: 243, startPoint y: 156, endPoint x: 184, endPoint y: 158, distance: 59.1
click at [184, 158] on td "[EMAIL_ADDRESS][PERSON_NAME][DOMAIN_NAME]" at bounding box center [236, 160] width 112 height 19
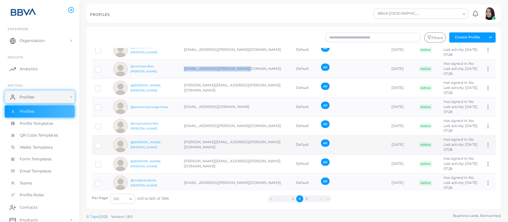
scroll to position [1468, 0]
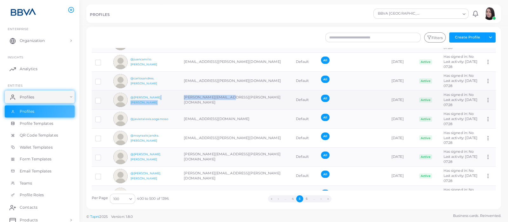
drag, startPoint x: 236, startPoint y: 98, endPoint x: 175, endPoint y: 97, distance: 61.3
click at [175, 97] on tr "@edna.granados edna.granados@bbva.com Default All March 18th, 2025 Active Has s…" at bounding box center [294, 99] width 404 height 19
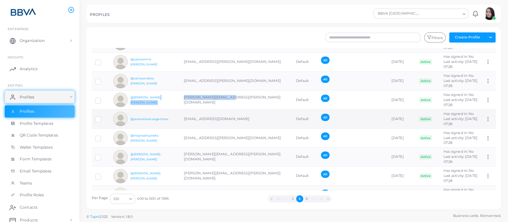
drag, startPoint x: 246, startPoint y: 116, endPoint x: 180, endPoint y: 116, distance: 66.0
click at [180, 116] on td "[EMAIL_ADDRESS][DOMAIN_NAME]" at bounding box center [236, 119] width 112 height 19
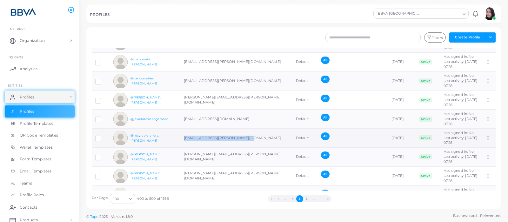
drag, startPoint x: 221, startPoint y: 135, endPoint x: 181, endPoint y: 134, distance: 40.3
click at [181, 134] on td "[EMAIL_ADDRESS][PERSON_NAME][DOMAIN_NAME]" at bounding box center [236, 138] width 112 height 19
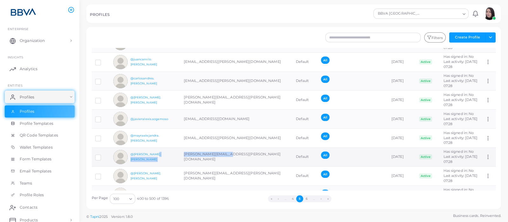
drag, startPoint x: 222, startPoint y: 153, endPoint x: 177, endPoint y: 155, distance: 45.1
click at [177, 155] on tr "@liseth.arias liseth.arias@bbva.com Default All March 18th, 2025 Active Has sig…" at bounding box center [294, 156] width 404 height 19
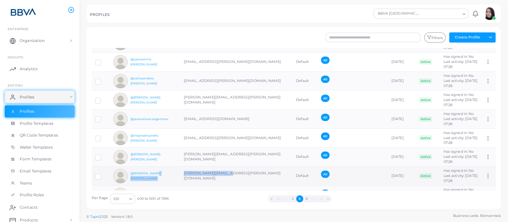
drag, startPoint x: 230, startPoint y: 172, endPoint x: 180, endPoint y: 168, distance: 50.3
click at [180, 168] on tr "@jaime.florez jaime.florez@bbva.com Default All March 18th, 2025 Active Has sig…" at bounding box center [294, 175] width 404 height 19
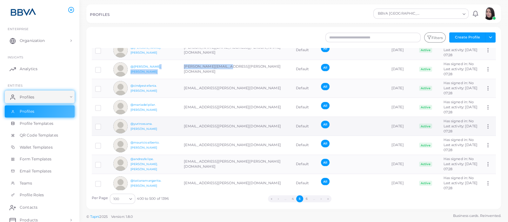
scroll to position [1587, 0]
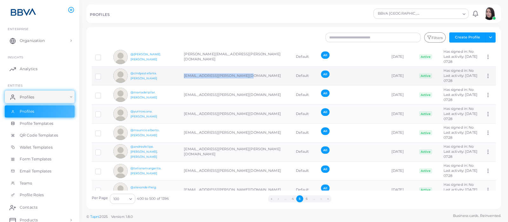
drag, startPoint x: 247, startPoint y: 71, endPoint x: 182, endPoint y: 69, distance: 65.1
click at [182, 69] on td "[EMAIL_ADDRESS][PERSON_NAME][DOMAIN_NAME]" at bounding box center [236, 75] width 112 height 19
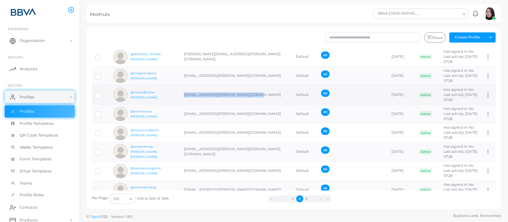
drag, startPoint x: 250, startPoint y: 91, endPoint x: 184, endPoint y: 94, distance: 65.5
click at [184, 94] on td "[EMAIL_ADDRESS][PERSON_NAME][DOMAIN_NAME]" at bounding box center [236, 94] width 112 height 19
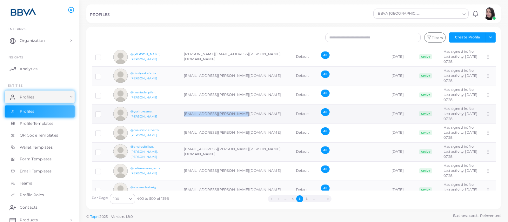
drag, startPoint x: 246, startPoint y: 110, endPoint x: 182, endPoint y: 109, distance: 64.8
click at [182, 109] on td "[EMAIL_ADDRESS][PERSON_NAME][DOMAIN_NAME]" at bounding box center [236, 113] width 112 height 19
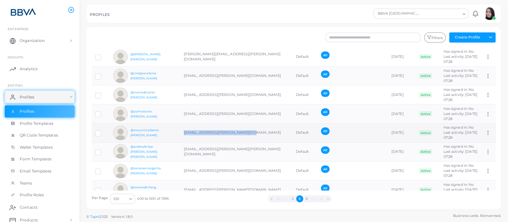
drag, startPoint x: 215, startPoint y: 134, endPoint x: 183, endPoint y: 134, distance: 31.7
click at [183, 134] on td "[EMAIL_ADDRESS][PERSON_NAME][DOMAIN_NAME]" at bounding box center [236, 132] width 112 height 19
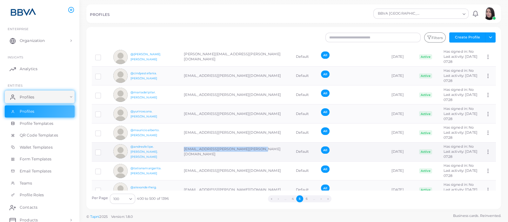
drag, startPoint x: 249, startPoint y: 149, endPoint x: 182, endPoint y: 149, distance: 67.3
click at [182, 149] on td "[EMAIL_ADDRESS][PERSON_NAME][PERSON_NAME][DOMAIN_NAME]" at bounding box center [236, 151] width 112 height 19
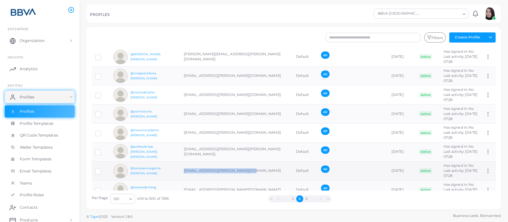
drag, startPoint x: 251, startPoint y: 166, endPoint x: 183, endPoint y: 167, distance: 68.2
click at [183, 167] on td "[EMAIL_ADDRESS][PERSON_NAME][DOMAIN_NAME]" at bounding box center [236, 170] width 112 height 19
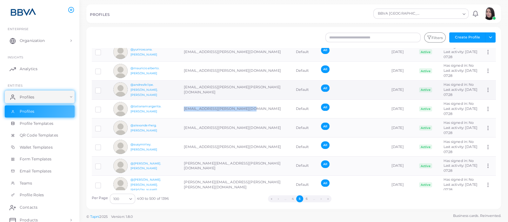
scroll to position [1706, 0]
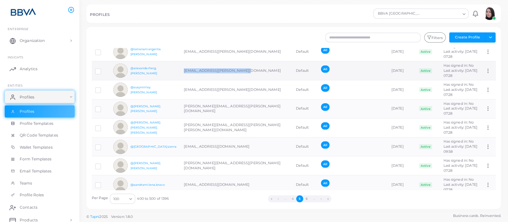
drag, startPoint x: 246, startPoint y: 65, endPoint x: 182, endPoint y: 66, distance: 64.4
click at [182, 66] on td "[EMAIL_ADDRESS][PERSON_NAME][DOMAIN_NAME]" at bounding box center [236, 70] width 112 height 19
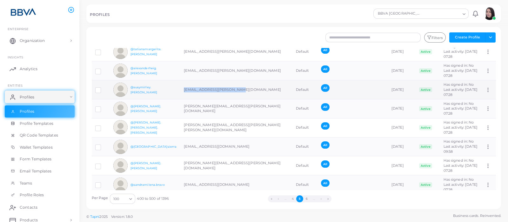
drag, startPoint x: 240, startPoint y: 85, endPoint x: 182, endPoint y: 84, distance: 58.1
click at [182, 84] on td "[EMAIL_ADDRESS][PERSON_NAME][DOMAIN_NAME]" at bounding box center [236, 89] width 112 height 19
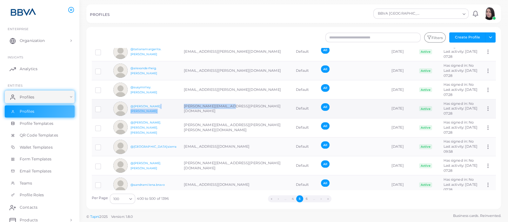
drag, startPoint x: 229, startPoint y: 103, endPoint x: 173, endPoint y: 101, distance: 55.3
click at [173, 101] on tr "@sonia.alvarez sonia.alvarez@bbva.com Default All March 18th, 2025 Active Has s…" at bounding box center [294, 108] width 404 height 19
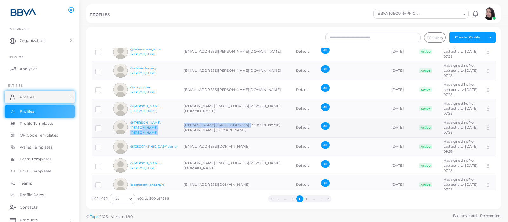
drag, startPoint x: 240, startPoint y: 122, endPoint x: 179, endPoint y: 123, distance: 60.9
click at [179, 123] on tr "@yajaira.pena.carroll yajaira.pena.carroll@bbva.com Default All March 18th, 202…" at bounding box center [294, 127] width 404 height 19
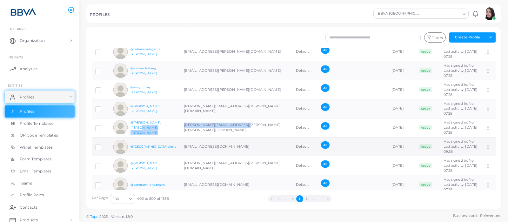
drag, startPoint x: 242, startPoint y: 143, endPoint x: 177, endPoint y: 145, distance: 64.5
click at [177, 145] on tr "@luizafernanda.sierra luizafernanda.sierra@bbva.com Default All March 18th, 202…" at bounding box center [294, 146] width 404 height 19
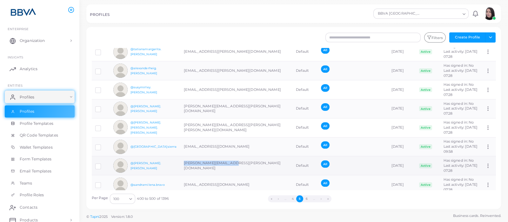
drag, startPoint x: 210, startPoint y: 161, endPoint x: 182, endPoint y: 162, distance: 28.3
click at [182, 162] on td "[PERSON_NAME][EMAIL_ADDRESS][PERSON_NAME][DOMAIN_NAME]" at bounding box center [236, 165] width 112 height 19
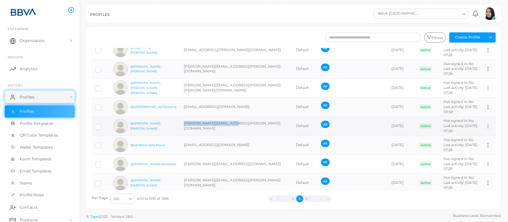
scroll to position [1766, 0]
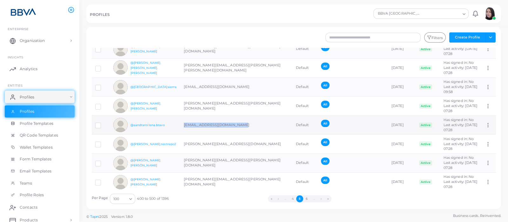
drag, startPoint x: 244, startPoint y: 121, endPoint x: 182, endPoint y: 128, distance: 63.0
click at [182, 128] on td "[EMAIL_ADDRESS][DOMAIN_NAME]" at bounding box center [236, 125] width 112 height 19
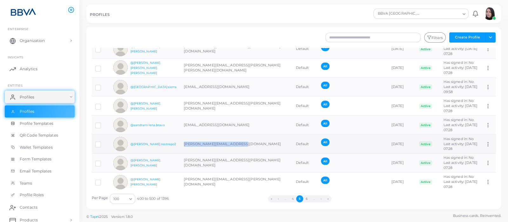
drag, startPoint x: 239, startPoint y: 139, endPoint x: 181, endPoint y: 144, distance: 58.6
click at [181, 144] on td "[PERSON_NAME][EMAIL_ADDRESS][DOMAIN_NAME]" at bounding box center [236, 144] width 112 height 19
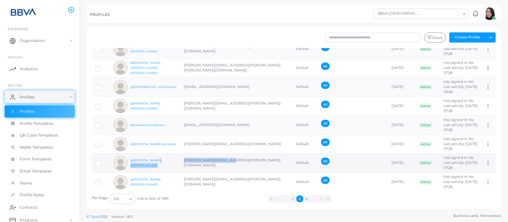
drag, startPoint x: 232, startPoint y: 160, endPoint x: 179, endPoint y: 161, distance: 52.7
click at [179, 161] on tr "@samuel.rivera samuel.rivera@bbva.com Default All March 18th, 2025 Active Has s…" at bounding box center [294, 162] width 404 height 19
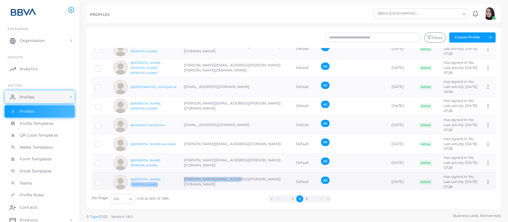
drag, startPoint x: 237, startPoint y: 178, endPoint x: 171, endPoint y: 174, distance: 65.9
click at [170, 176] on tr "@carmen.oliveros carmen.oliveros@bbva.com Default All March 18th, 2025 Active H…" at bounding box center [294, 181] width 404 height 19
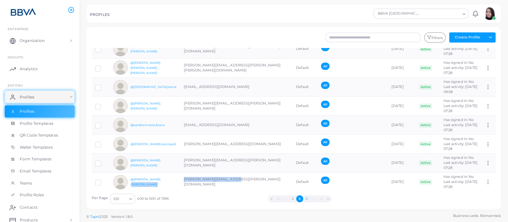
click at [308, 199] on button "6" at bounding box center [306, 198] width 7 height 7
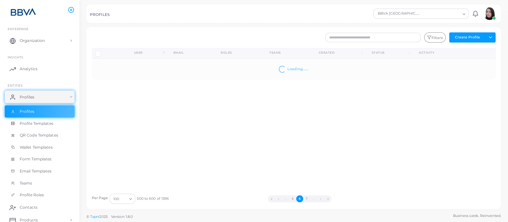
scroll to position [0, 0]
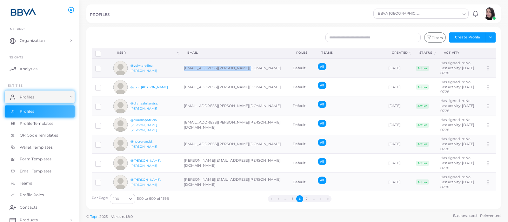
drag, startPoint x: 181, startPoint y: 69, endPoint x: 246, endPoint y: 70, distance: 64.8
click at [246, 70] on td "yulykarolina.aguilar@bbva.com" at bounding box center [234, 67] width 109 height 19
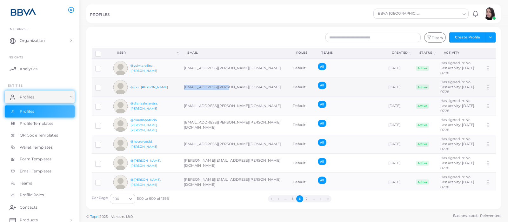
drag, startPoint x: 183, startPoint y: 86, endPoint x: 230, endPoint y: 86, distance: 47.3
click at [230, 86] on td "jhon.correa@bbva.com" at bounding box center [234, 87] width 109 height 19
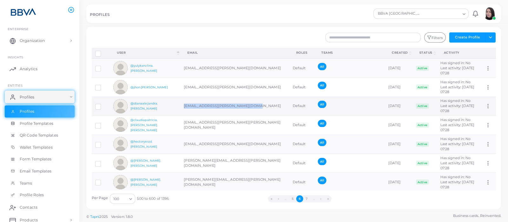
drag, startPoint x: 184, startPoint y: 107, endPoint x: 256, endPoint y: 104, distance: 71.5
click at [256, 104] on td "dianaalejandra.jaramillo@bbva.com" at bounding box center [234, 105] width 109 height 19
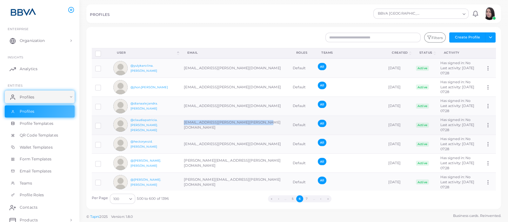
drag, startPoint x: 183, startPoint y: 123, endPoint x: 260, endPoint y: 120, distance: 76.9
click at [260, 120] on td "claudiapatricia.ramirez.lopez@bbva.com" at bounding box center [234, 125] width 109 height 19
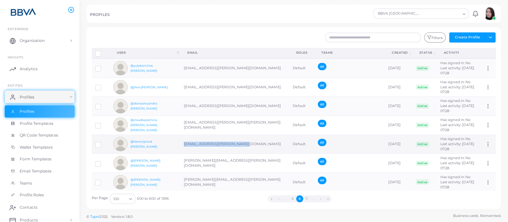
drag, startPoint x: 183, startPoint y: 143, endPoint x: 249, endPoint y: 142, distance: 65.4
click at [249, 142] on td "hectoryesid.ramirez@bbva.com" at bounding box center [234, 144] width 109 height 19
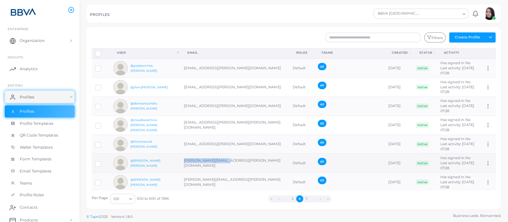
drag, startPoint x: 183, startPoint y: 163, endPoint x: 235, endPoint y: 161, distance: 52.1
click at [235, 161] on td "dora.norena@bbva.com" at bounding box center [234, 163] width 109 height 19
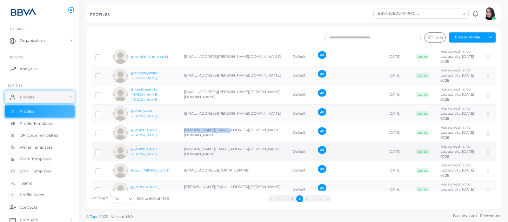
scroll to position [79, 0]
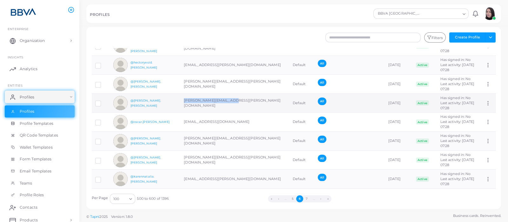
drag, startPoint x: 184, startPoint y: 102, endPoint x: 232, endPoint y: 101, distance: 48.0
click at [232, 101] on td "anamaria.parra@bbva.com" at bounding box center [234, 103] width 109 height 19
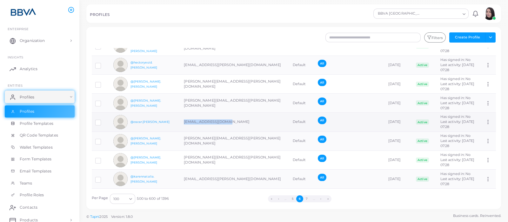
drag, startPoint x: 185, startPoint y: 120, endPoint x: 233, endPoint y: 117, distance: 48.6
click at [233, 117] on td "oscar.franco@bbva.com" at bounding box center [234, 121] width 109 height 19
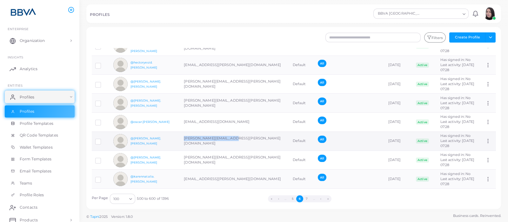
drag, startPoint x: 195, startPoint y: 139, endPoint x: 234, endPoint y: 141, distance: 39.1
click at [234, 141] on td "liliana.rivera@bbva.com" at bounding box center [234, 140] width 109 height 19
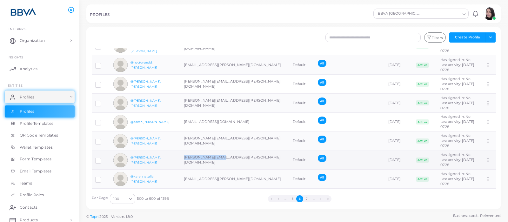
drag, startPoint x: 182, startPoint y: 158, endPoint x: 244, endPoint y: 158, distance: 61.9
click at [244, 158] on td "luz.ortiz@bbva.com" at bounding box center [234, 159] width 109 height 19
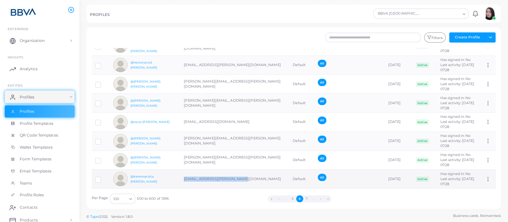
drag, startPoint x: 181, startPoint y: 179, endPoint x: 248, endPoint y: 175, distance: 66.8
click at [248, 175] on td "karennatalia.tafur@bbva.com" at bounding box center [234, 178] width 109 height 19
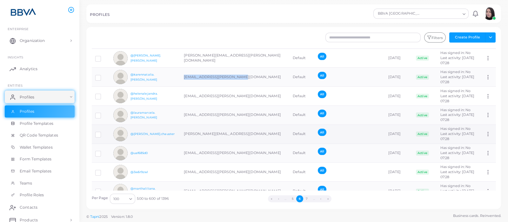
scroll to position [198, 0]
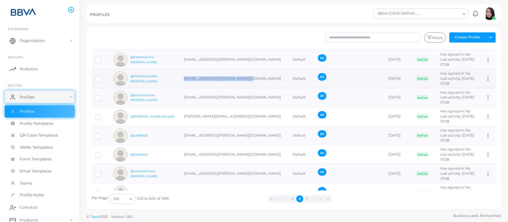
drag, startPoint x: 183, startPoint y: 78, endPoint x: 249, endPoint y: 82, distance: 65.8
click at [249, 82] on td "helenalejandra.romero@bbva.com" at bounding box center [234, 78] width 109 height 19
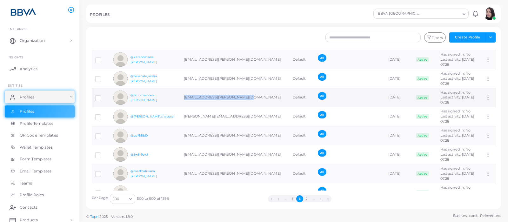
drag, startPoint x: 183, startPoint y: 97, endPoint x: 246, endPoint y: 95, distance: 62.6
click at [246, 95] on td "lauramarcela.gonzalez@bbva.com" at bounding box center [234, 97] width 109 height 19
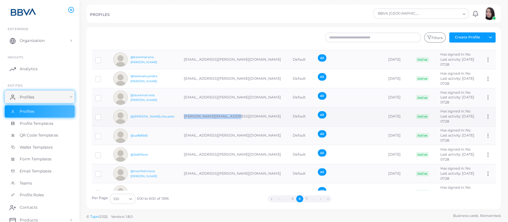
drag, startPoint x: 183, startPoint y: 116, endPoint x: 247, endPoint y: 113, distance: 64.2
click at [247, 113] on td "nohora.chauster@bbva.com" at bounding box center [234, 116] width 109 height 19
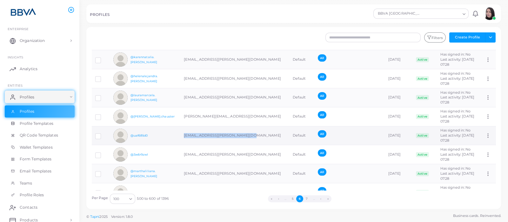
drag, startPoint x: 182, startPoint y: 134, endPoint x: 249, endPoint y: 131, distance: 67.4
click at [249, 131] on td "yessicaandrea.parrales@bbva.com" at bounding box center [234, 135] width 109 height 19
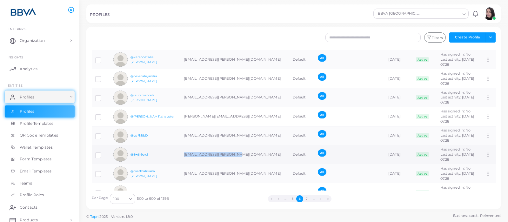
drag, startPoint x: 189, startPoint y: 153, endPoint x: 239, endPoint y: 152, distance: 49.8
click at [239, 152] on td "henrry.hernandez@bbva.com" at bounding box center [234, 154] width 109 height 19
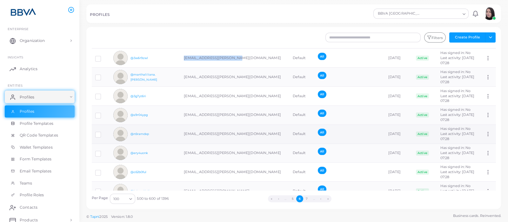
scroll to position [277, 0]
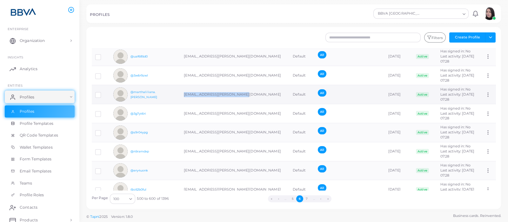
drag, startPoint x: 184, startPoint y: 93, endPoint x: 244, endPoint y: 92, distance: 59.4
click at [244, 92] on td "marthaliliana.rojas@bbva.com" at bounding box center [234, 94] width 109 height 19
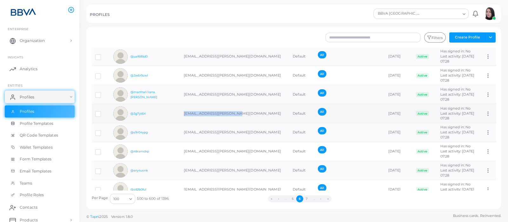
drag, startPoint x: 206, startPoint y: 112, endPoint x: 239, endPoint y: 114, distance: 32.7
click at [239, 114] on td "juanmanuel.mejia@bbva.com" at bounding box center [234, 113] width 109 height 19
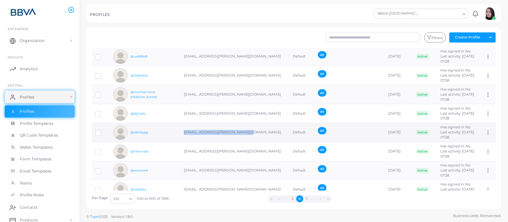
drag, startPoint x: 184, startPoint y: 131, endPoint x: 243, endPoint y: 131, distance: 58.4
click at [243, 131] on td "cristiancamilo.peraza@bbva.com" at bounding box center [234, 132] width 109 height 19
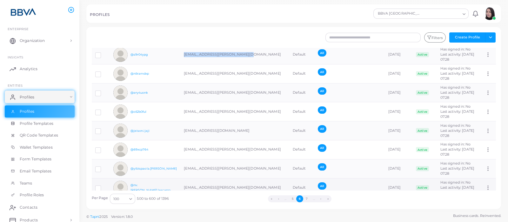
scroll to position [357, 0]
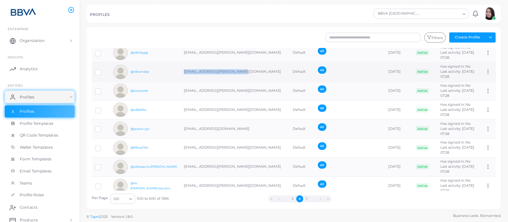
drag, startPoint x: 183, startPoint y: 70, endPoint x: 241, endPoint y: 74, distance: 57.6
click at [240, 75] on td "dianamarcela.riano@bbva.com" at bounding box center [234, 71] width 109 height 19
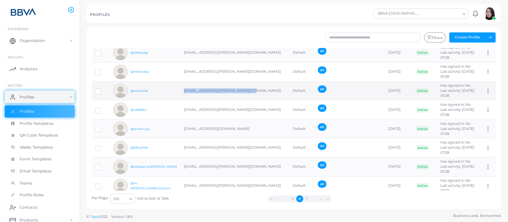
drag, startPoint x: 200, startPoint y: 88, endPoint x: 253, endPoint y: 90, distance: 53.4
click at [253, 90] on td "andresfernando.mahecha@bbva.com" at bounding box center [234, 90] width 109 height 19
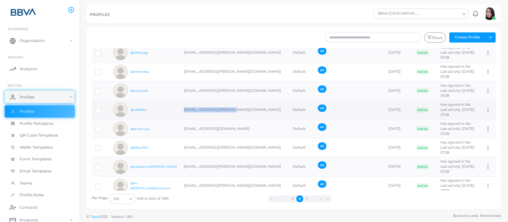
drag, startPoint x: 183, startPoint y: 109, endPoint x: 238, endPoint y: 116, distance: 55.5
click at [238, 116] on td "napoleon.lopez@bbva.com" at bounding box center [234, 109] width 109 height 19
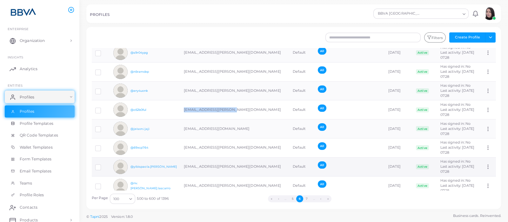
scroll to position [397, 0]
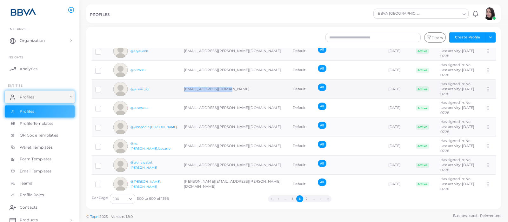
drag, startPoint x: 183, startPoint y: 87, endPoint x: 227, endPoint y: 86, distance: 43.8
click at [227, 86] on td "jeison.ijaji@bbva.com" at bounding box center [234, 89] width 109 height 19
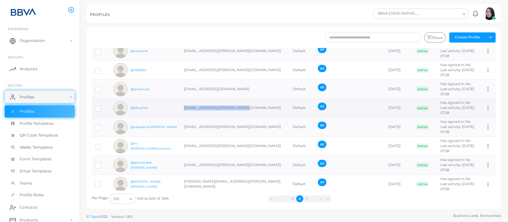
drag, startPoint x: 214, startPoint y: 106, endPoint x: 252, endPoint y: 106, distance: 38.7
click at [252, 106] on td "[EMAIL_ADDRESS][PERSON_NAME][DOMAIN_NAME]" at bounding box center [234, 107] width 109 height 19
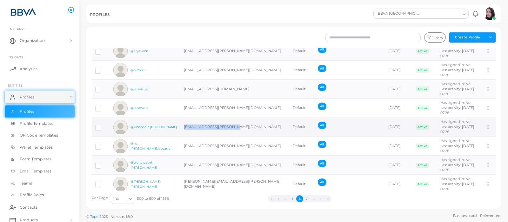
drag, startPoint x: 183, startPoint y: 126, endPoint x: 235, endPoint y: 119, distance: 51.9
click at [235, 119] on td "yibispaola.luna@bbva.com" at bounding box center [234, 126] width 109 height 19
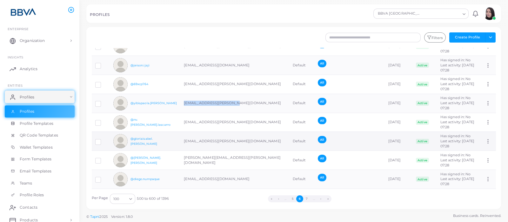
scroll to position [436, 0]
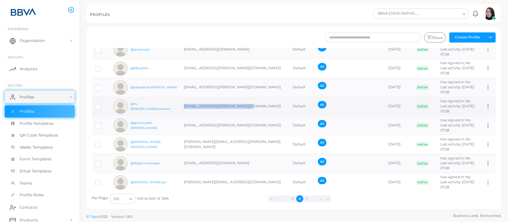
drag, startPoint x: 183, startPoint y: 104, endPoint x: 246, endPoint y: 104, distance: 62.8
click at [246, 104] on td "nv.cervantes.lascarro@bbva.com" at bounding box center [234, 106] width 109 height 19
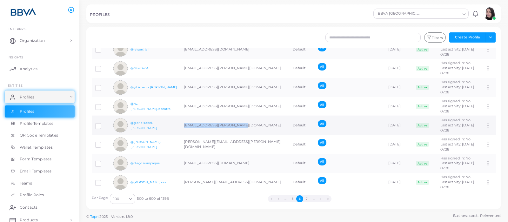
drag, startPoint x: 197, startPoint y: 125, endPoint x: 246, endPoint y: 126, distance: 48.9
click at [246, 126] on td "gloriaisabel.lopez@bbva.com" at bounding box center [234, 125] width 109 height 19
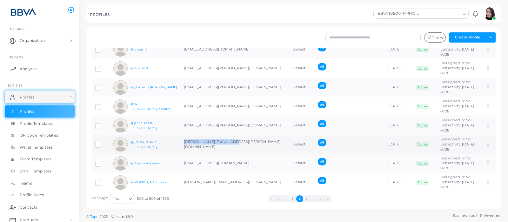
drag, startPoint x: 190, startPoint y: 142, endPoint x: 237, endPoint y: 144, distance: 46.4
click at [237, 144] on td "geovanny.baron@bbva.com" at bounding box center [234, 144] width 109 height 19
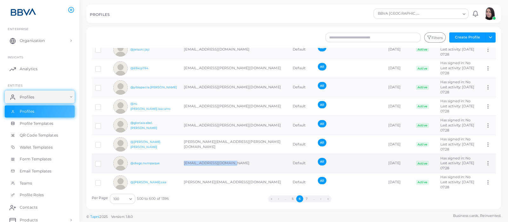
drag, startPoint x: 239, startPoint y: 161, endPoint x: 176, endPoint y: 163, distance: 62.6
click at [176, 163] on tr "@diego.numpaque diego.numpaque@bbva.com Default All March 18th, 2025 Active Has…" at bounding box center [294, 163] width 404 height 19
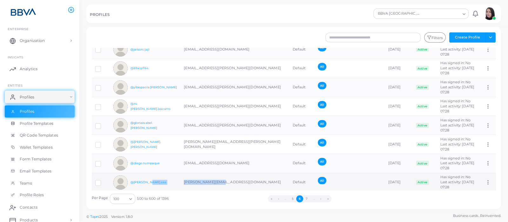
drag, startPoint x: 230, startPoint y: 181, endPoint x: 176, endPoint y: 176, distance: 54.2
click at [176, 176] on tr "@henry.saa henry.saa@bbva.com Default All March 18th, 2025 Active Has signed in…" at bounding box center [294, 182] width 404 height 19
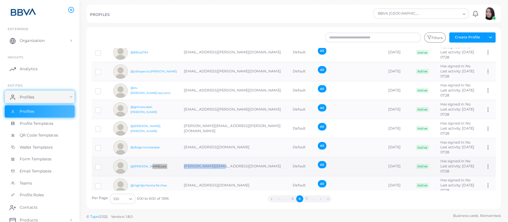
scroll to position [476, 0]
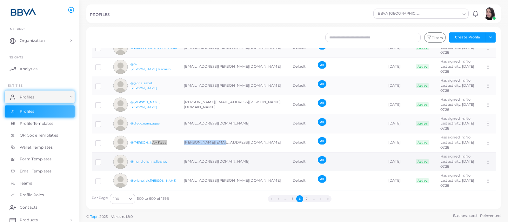
drag, startPoint x: 239, startPoint y: 159, endPoint x: 182, endPoint y: 161, distance: 56.8
click at [181, 161] on td "ingridjohanna.flechas@bbva.com" at bounding box center [234, 161] width 109 height 19
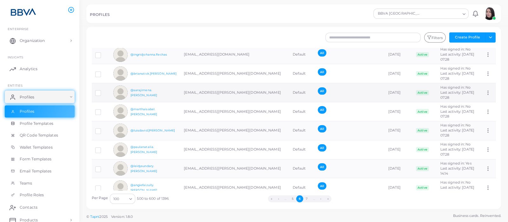
scroll to position [555, 0]
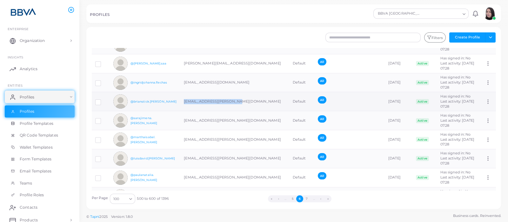
drag, startPoint x: 238, startPoint y: 102, endPoint x: 183, endPoint y: 98, distance: 55.7
click at [183, 98] on td "brianstick.parra@bbva.com" at bounding box center [234, 101] width 109 height 19
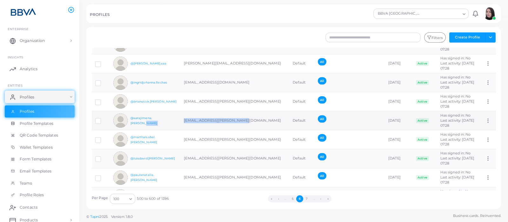
drag, startPoint x: 247, startPoint y: 116, endPoint x: 179, endPoint y: 116, distance: 67.9
click at [179, 116] on tr "@sarajimena.martinez sarajimena.martinez@bbva.com Default All March 18th, 2025 …" at bounding box center [294, 120] width 404 height 19
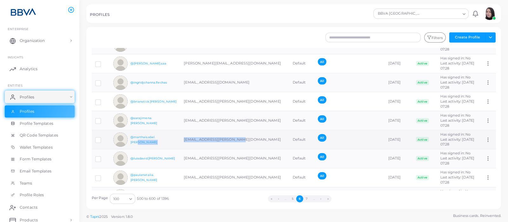
drag, startPoint x: 242, startPoint y: 138, endPoint x: 179, endPoint y: 138, distance: 63.5
click at [179, 138] on tr "@marthaisabel.diaz marthaisabel.diaz@bbva.com Default All March 18th, 2025 Acti…" at bounding box center [294, 139] width 404 height 19
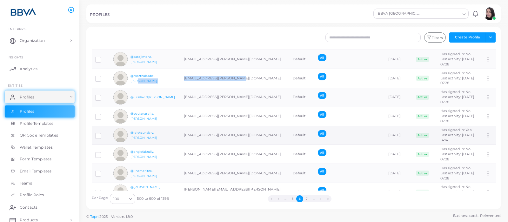
scroll to position [634, 0]
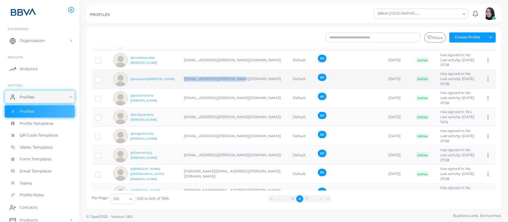
drag, startPoint x: 212, startPoint y: 79, endPoint x: 183, endPoint y: 77, distance: 29.5
click at [183, 77] on td "luisdavid.lizcano@bbva.com" at bounding box center [234, 79] width 109 height 19
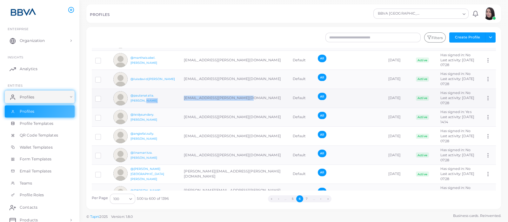
drag, startPoint x: 247, startPoint y: 95, endPoint x: 179, endPoint y: 97, distance: 67.6
click at [179, 97] on tr "@paulanatalia.balcazar paulanatalia.balcazar@bbva.com Default All March 18th, 2…" at bounding box center [294, 98] width 404 height 19
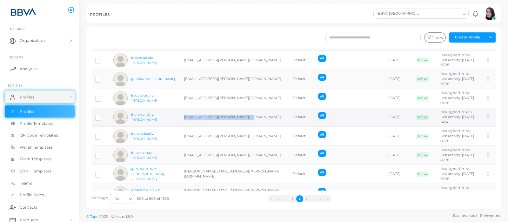
drag, startPoint x: 244, startPoint y: 116, endPoint x: 182, endPoint y: 115, distance: 62.9
click at [182, 115] on td "leidysundary.restrepo@bbva.com" at bounding box center [234, 117] width 109 height 19
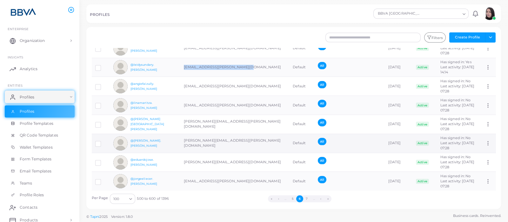
scroll to position [674, 0]
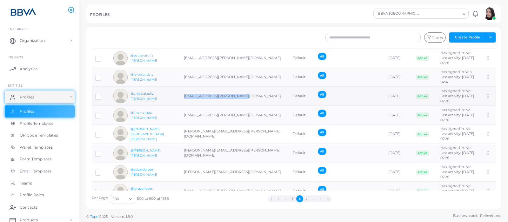
drag, startPoint x: 244, startPoint y: 97, endPoint x: 180, endPoint y: 96, distance: 63.8
click at [180, 96] on td "angiefaizully.amaya@bbva.com" at bounding box center [234, 96] width 109 height 19
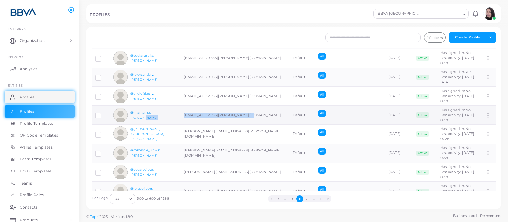
drag, startPoint x: 246, startPoint y: 114, endPoint x: 166, endPoint y: 115, distance: 80.0
click at [166, 115] on tr "@linamaritza.maldonado linamaritza.maldonado@bbva.com Default All March 18th, 2…" at bounding box center [294, 115] width 404 height 19
click at [249, 116] on td "linamaritza.maldonado@bbva.com" at bounding box center [234, 115] width 109 height 19
click at [253, 114] on td "linamaritza.maldonado@bbva.com" at bounding box center [234, 115] width 109 height 19
drag, startPoint x: 250, startPoint y: 113, endPoint x: 183, endPoint y: 115, distance: 66.7
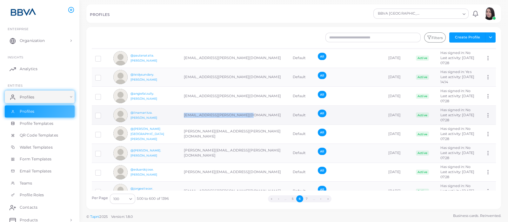
click at [183, 115] on td "linamaritza.maldonado@bbva.com" at bounding box center [234, 115] width 109 height 19
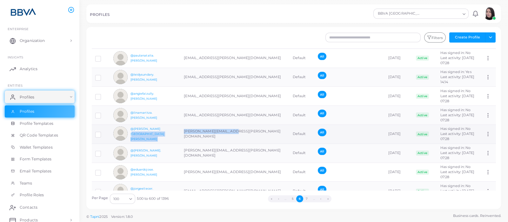
drag, startPoint x: 240, startPoint y: 136, endPoint x: 177, endPoint y: 135, distance: 62.5
click at [177, 135] on tr "@santiago.amaya santiago.amaya@bbva.com Default All March 18th, 2025 Active Has…" at bounding box center [294, 133] width 404 height 19
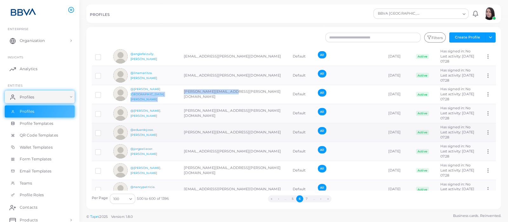
scroll to position [754, 0]
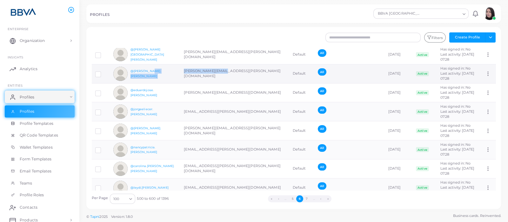
drag, startPoint x: 230, startPoint y: 74, endPoint x: 176, endPoint y: 75, distance: 54.3
click at [176, 75] on tr "@ruth.colon ruth.colon@bbva.com Default All March 18th, 2025 Active Has signed …" at bounding box center [294, 73] width 404 height 19
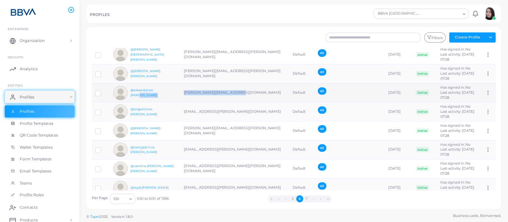
drag, startPoint x: 209, startPoint y: 93, endPoint x: 173, endPoint y: 93, distance: 36.2
click at [173, 93] on tr "@eduardojose.uribe eduardojose.uribe@bbva.com Default All March 18th, 2025 Acti…" at bounding box center [294, 92] width 404 height 19
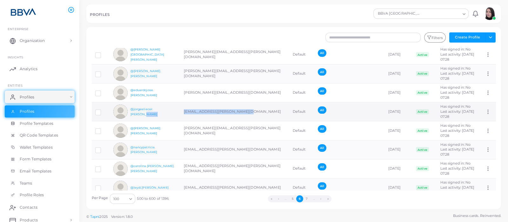
drag, startPoint x: 249, startPoint y: 108, endPoint x: 179, endPoint y: 108, distance: 69.8
click at [179, 108] on tr "@jorgeeliecer.cumplido jorgeeliecer.cumplido@bbva.com Default All March 18th, 2…" at bounding box center [294, 111] width 404 height 19
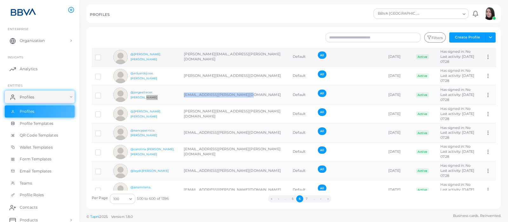
scroll to position [794, 0]
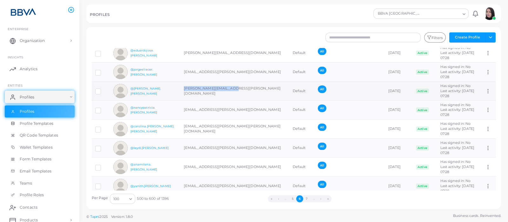
drag, startPoint x: 239, startPoint y: 89, endPoint x: 183, endPoint y: 89, distance: 56.2
click at [183, 89] on td "sandra.londono@bbva.com" at bounding box center [234, 91] width 109 height 19
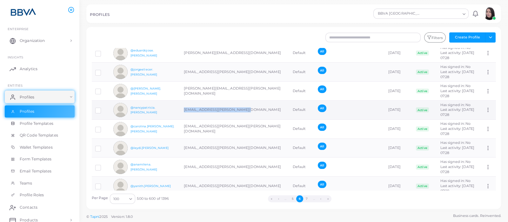
drag, startPoint x: 243, startPoint y: 108, endPoint x: 181, endPoint y: 106, distance: 62.2
click at [181, 106] on td "nancypatricia.rincon@bbva.com" at bounding box center [234, 110] width 109 height 19
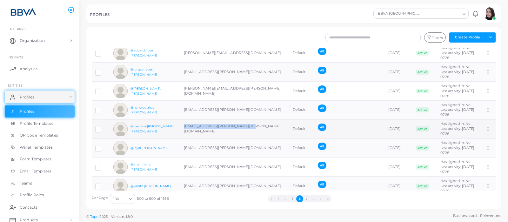
drag, startPoint x: 247, startPoint y: 126, endPoint x: 181, endPoint y: 126, distance: 65.7
click at [181, 126] on td "carolina.correa.moreno@bbva.com" at bounding box center [234, 128] width 109 height 19
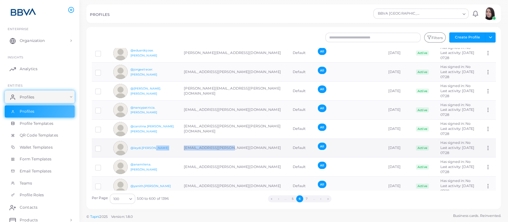
drag, startPoint x: 236, startPoint y: 144, endPoint x: 180, endPoint y: 145, distance: 55.6
click at [180, 145] on td "leydi.camacho@bbva.com" at bounding box center [234, 147] width 109 height 19
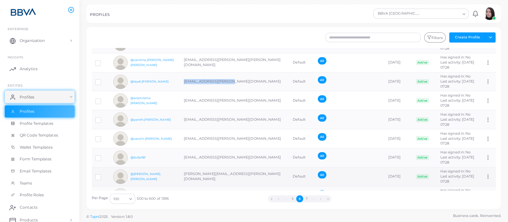
scroll to position [873, 0]
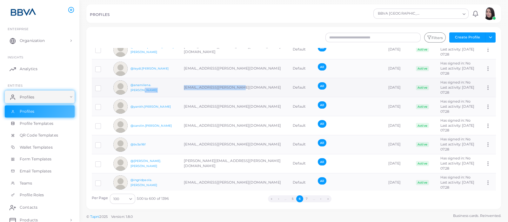
drag, startPoint x: 240, startPoint y: 85, endPoint x: 179, endPoint y: 88, distance: 61.0
click at [179, 88] on tr "@anamilena.cabrera anamilena.cabrera@bbva.com Default All March 18th, 2025 Acti…" at bounding box center [294, 87] width 404 height 19
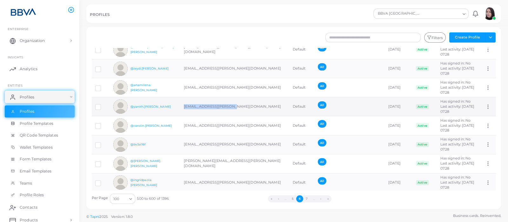
drag, startPoint x: 236, startPoint y: 106, endPoint x: 183, endPoint y: 106, distance: 53.3
click at [183, 106] on td "yanith.camacho@bbva.com" at bounding box center [234, 106] width 109 height 19
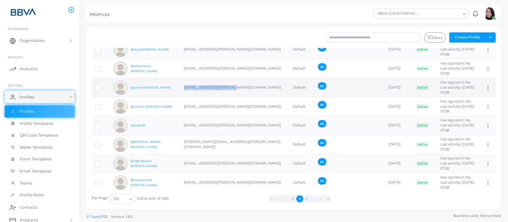
scroll to position [913, 0]
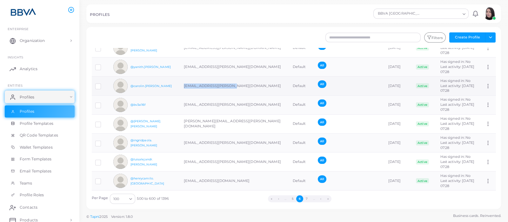
drag, startPoint x: 235, startPoint y: 83, endPoint x: 184, endPoint y: 82, distance: 50.5
click at [184, 82] on td "[EMAIL_ADDRESS][PERSON_NAME][DOMAIN_NAME]" at bounding box center [234, 85] width 109 height 19
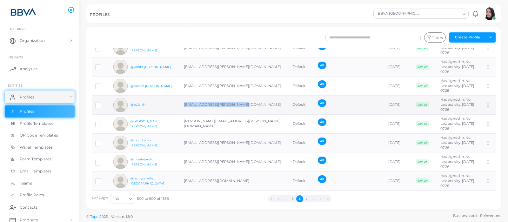
drag, startPoint x: 227, startPoint y: 102, endPoint x: 181, endPoint y: 104, distance: 46.1
click at [181, 104] on td "[EMAIL_ADDRESS][PERSON_NAME][DOMAIN_NAME]" at bounding box center [234, 104] width 109 height 19
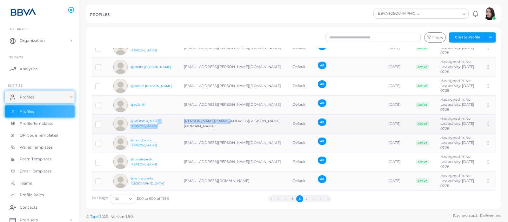
drag, startPoint x: 231, startPoint y: 120, endPoint x: 173, endPoint y: 123, distance: 58.5
click at [173, 123] on tr "@silvia.vera silvia.vera@bbva.com Default All March 18th, 2025 Active Has signe…" at bounding box center [294, 123] width 404 height 19
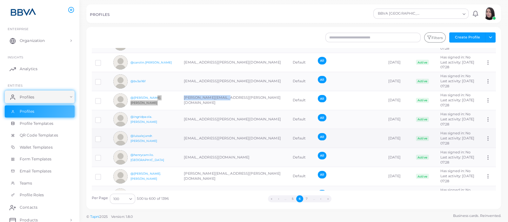
scroll to position [952, 0]
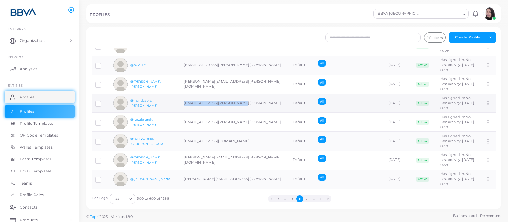
drag, startPoint x: 215, startPoint y: 103, endPoint x: 183, endPoint y: 103, distance: 32.1
click at [183, 103] on td "ingridpaola.patino@bbva.com" at bounding box center [234, 103] width 109 height 19
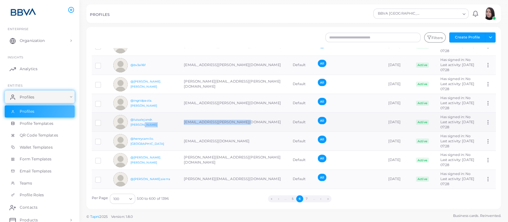
drag, startPoint x: 238, startPoint y: 119, endPoint x: 173, endPoint y: 120, distance: 65.7
click at [173, 120] on tr "@luisalejandr.escobar luisalejandr.escobar@bbva.com Default All March 18th, 202…" at bounding box center [294, 122] width 404 height 19
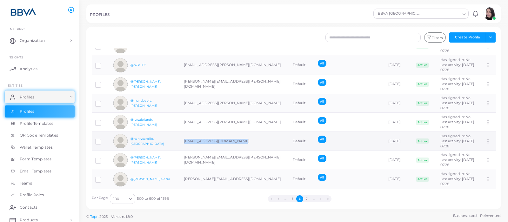
drag, startPoint x: 236, startPoint y: 138, endPoint x: 183, endPoint y: 136, distance: 54.0
click at [183, 136] on td "henrycamilo.oviedo@bbva.com" at bounding box center [234, 141] width 109 height 19
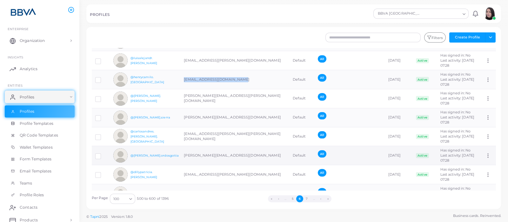
scroll to position [1031, 0]
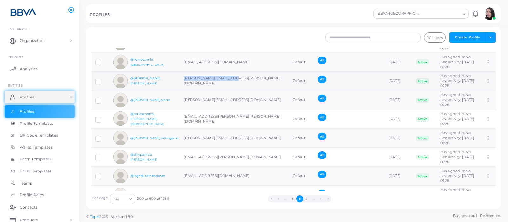
drag, startPoint x: 219, startPoint y: 79, endPoint x: 184, endPoint y: 80, distance: 35.2
click at [184, 80] on td "martha.andrade@bbva.com" at bounding box center [234, 80] width 109 height 19
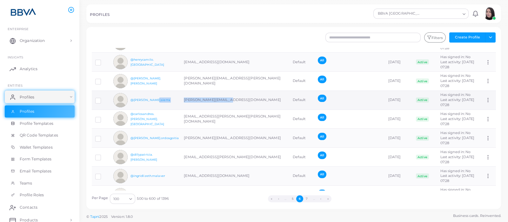
drag, startPoint x: 224, startPoint y: 97, endPoint x: 170, endPoint y: 96, distance: 54.3
click at [170, 96] on tr "@diana.sierra diana.sierra@bbva.com Default All March 18th, 2025 Active Has sig…" at bounding box center [294, 99] width 404 height 19
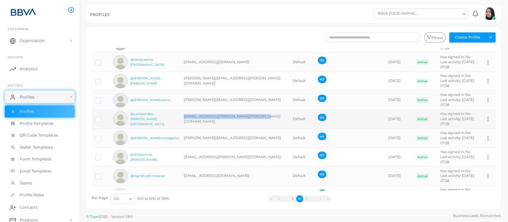
drag, startPoint x: 257, startPoint y: 116, endPoint x: 183, endPoint y: 114, distance: 74.3
click at [183, 114] on td "carlosandres.acosta.valencia@bbva.com" at bounding box center [234, 119] width 109 height 19
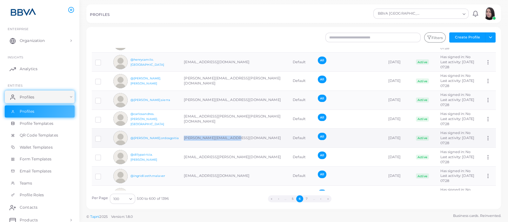
drag, startPoint x: 238, startPoint y: 137, endPoint x: 183, endPoint y: 136, distance: 55.5
click at [183, 136] on td "ana.ordosgoitia@bbva.com" at bounding box center [234, 138] width 109 height 19
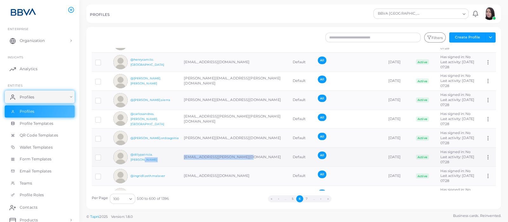
drag, startPoint x: 246, startPoint y: 157, endPoint x: 172, endPoint y: 157, distance: 74.3
click at [172, 157] on tr "@dillypatricia.gaviria dillypatricia.gaviria@bbva.com Default All March 18th, 2…" at bounding box center [294, 157] width 404 height 19
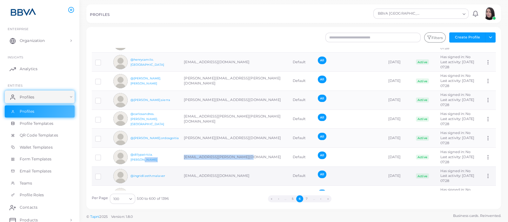
drag, startPoint x: 244, startPoint y: 172, endPoint x: 183, endPoint y: 174, distance: 61.6
click at [183, 174] on td "ingridlizeth.malaver@bbva.com" at bounding box center [234, 176] width 109 height 19
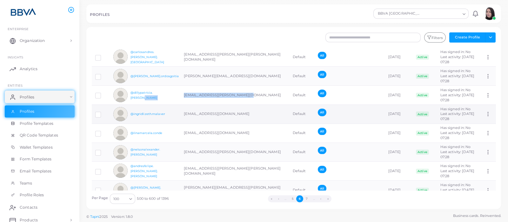
scroll to position [1150, 0]
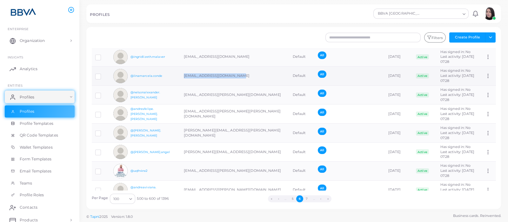
drag, startPoint x: 246, startPoint y: 74, endPoint x: 183, endPoint y: 78, distance: 63.6
click at [183, 78] on td "linamarcela.conde@bbva.com" at bounding box center [234, 75] width 109 height 19
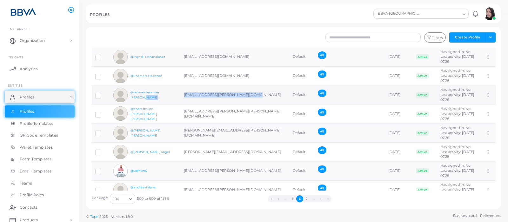
drag, startPoint x: 250, startPoint y: 93, endPoint x: 177, endPoint y: 96, distance: 72.8
click at [177, 96] on tr "@nelsonalexander.carrillo nelsonalexander.carrillo@bbva.com Default All March 1…" at bounding box center [294, 94] width 404 height 19
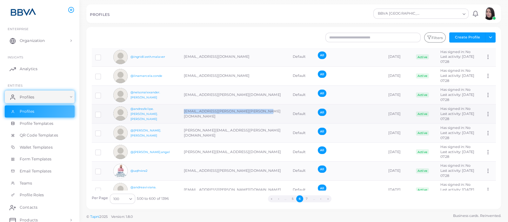
drag, startPoint x: 260, startPoint y: 110, endPoint x: 184, endPoint y: 110, distance: 75.5
click at [184, 110] on td "andresfelipe.sarmiento.fernan@bbva.com" at bounding box center [234, 113] width 109 height 19
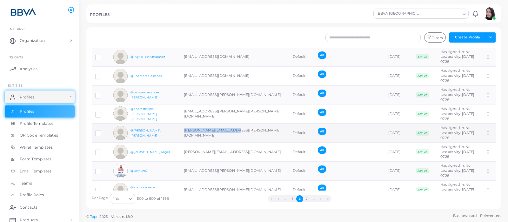
drag, startPoint x: 241, startPoint y: 129, endPoint x: 182, endPoint y: 131, distance: 59.4
click at [182, 131] on td "luzelena.posada@bbva.com" at bounding box center [234, 132] width 109 height 19
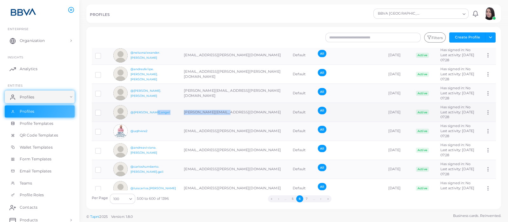
drag, startPoint x: 227, startPoint y: 110, endPoint x: 180, endPoint y: 109, distance: 47.3
click at [180, 109] on tr "@erika.angel erika.angel@bbva.com Default All March 18th, 2025 Active Has signe…" at bounding box center [294, 112] width 404 height 19
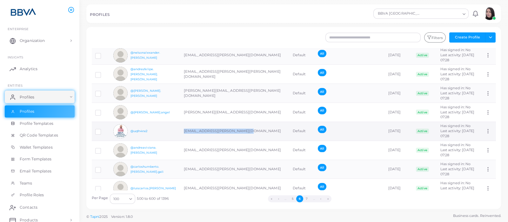
drag, startPoint x: 245, startPoint y: 127, endPoint x: 182, endPoint y: 128, distance: 63.2
click at [182, 128] on td "carlosmauricio.garcia@bbva.com" at bounding box center [234, 131] width 109 height 19
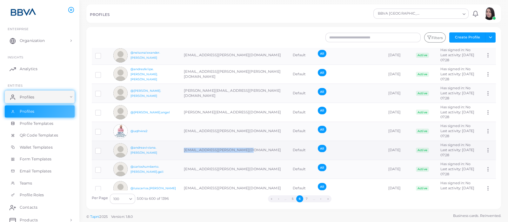
drag, startPoint x: 246, startPoint y: 148, endPoint x: 181, endPoint y: 145, distance: 65.1
click at [181, 145] on td "andreaviviana.quijano@bbva.com" at bounding box center [234, 150] width 109 height 19
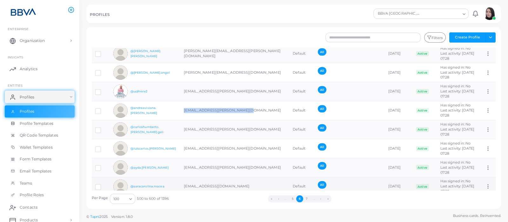
scroll to position [1269, 0]
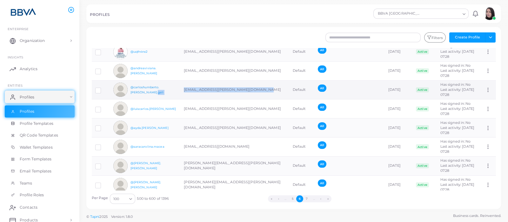
drag, startPoint x: 262, startPoint y: 87, endPoint x: 181, endPoint y: 87, distance: 80.9
click at [181, 87] on tr "@carloshumberto.hernandez.gali carloshumberto.hernandez.gali@bbva.com Default A…" at bounding box center [294, 89] width 404 height 19
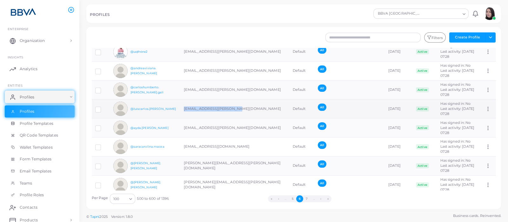
drag, startPoint x: 240, startPoint y: 103, endPoint x: 181, endPoint y: 104, distance: 59.0
click at [181, 104] on td "luiscarlos.borja@bbva.com" at bounding box center [234, 108] width 109 height 19
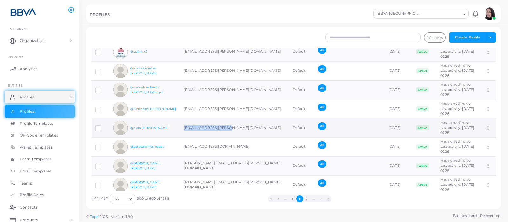
drag, startPoint x: 218, startPoint y: 126, endPoint x: 184, endPoint y: 121, distance: 33.7
click at [183, 122] on td "ayda.cardona@bbva.com" at bounding box center [234, 127] width 109 height 19
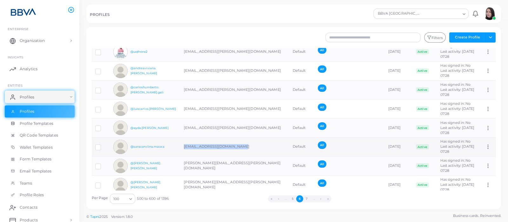
drag, startPoint x: 243, startPoint y: 142, endPoint x: 183, endPoint y: 142, distance: 60.0
click at [183, 142] on td "saracarolina.macea@bbva.com" at bounding box center [234, 146] width 109 height 19
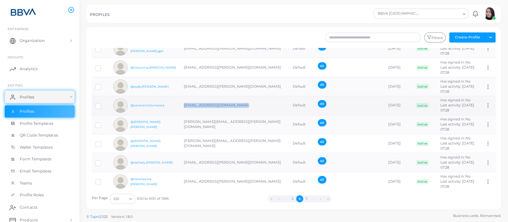
scroll to position [1349, 0]
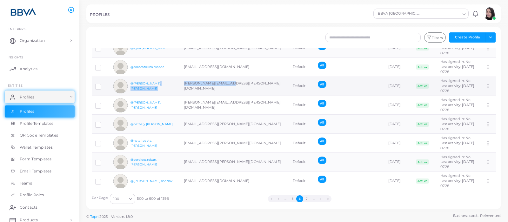
drag, startPoint x: 230, startPoint y: 83, endPoint x: 173, endPoint y: 83, distance: 57.5
click at [173, 83] on tr "@shirley.corzo shirley.corzo@bbva.com Default All March 18th, 2025 Active Has s…" at bounding box center [294, 85] width 404 height 19
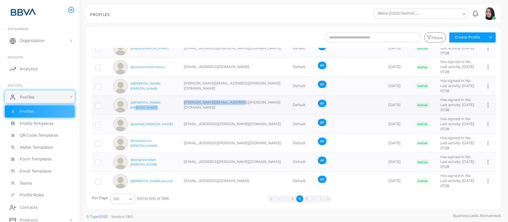
drag, startPoint x: 240, startPoint y: 101, endPoint x: 180, endPoint y: 104, distance: 60.4
click at [180, 104] on tr "@juancarlos.botero juancarlos.botero@bbva.com Default All March 18th, 2025 Acti…" at bounding box center [294, 105] width 404 height 19
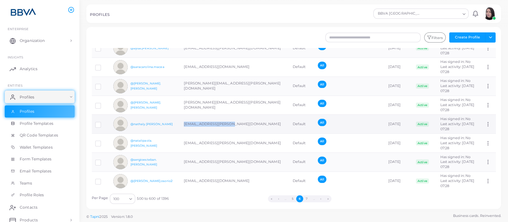
drag, startPoint x: 241, startPoint y: 118, endPoint x: 183, endPoint y: 117, distance: 58.4
click at [183, 117] on td "nathaly.saenz@bbva.com" at bounding box center [234, 124] width 109 height 19
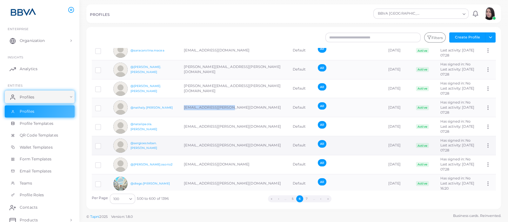
scroll to position [1389, 0]
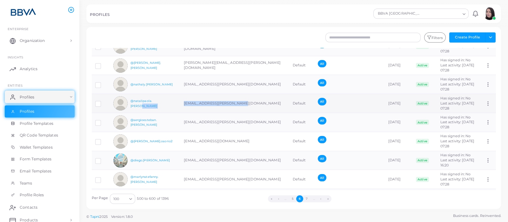
drag, startPoint x: 225, startPoint y: 101, endPoint x: 175, endPoint y: 98, distance: 50.5
click at [175, 98] on tr "@natalipaola.orozco natalipaola.orozco@bbva.com Default All March 18th, 2025 Ac…" at bounding box center [294, 103] width 404 height 19
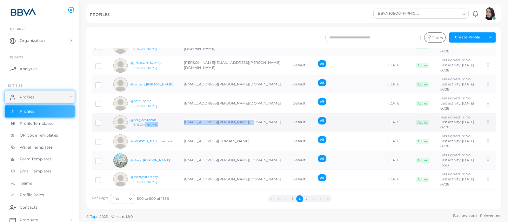
drag, startPoint x: 221, startPoint y: 121, endPoint x: 179, endPoint y: 120, distance: 41.6
click at [179, 120] on tr "@sergioesteban.castano sergioesteban.castano@bbva.com Default All March 18th, 2…" at bounding box center [294, 122] width 404 height 19
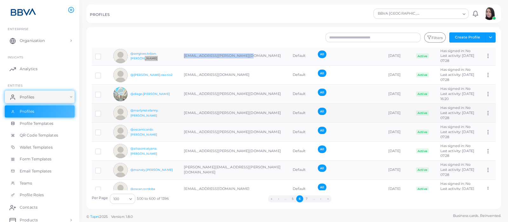
scroll to position [1468, 0]
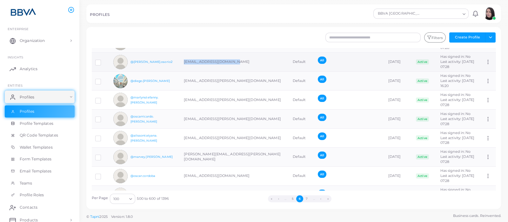
drag, startPoint x: 224, startPoint y: 61, endPoint x: 184, endPoint y: 60, distance: 40.0
click at [184, 60] on td "daniela.osorio2@bbva.com" at bounding box center [234, 61] width 109 height 19
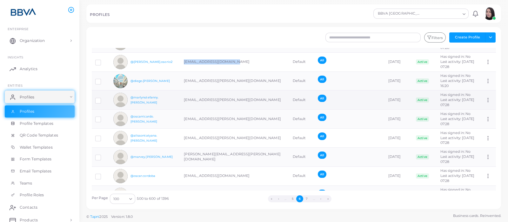
scroll to position [1428, 0]
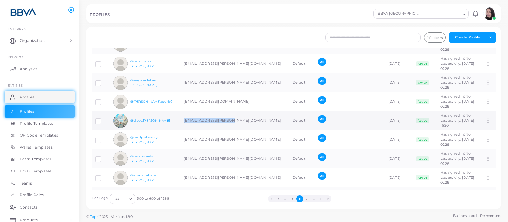
drag, startPoint x: 239, startPoint y: 116, endPoint x: 180, endPoint y: 121, distance: 58.6
click at [180, 121] on td "diego.mendoza@bbva.com" at bounding box center [234, 120] width 109 height 19
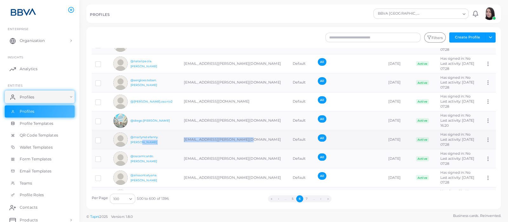
drag, startPoint x: 252, startPoint y: 134, endPoint x: 177, endPoint y: 137, distance: 75.3
click at [177, 137] on tr "@marlynstefanny.romero marlynstefanny.romero@bbva.com Default All March 18th, 2…" at bounding box center [294, 139] width 404 height 19
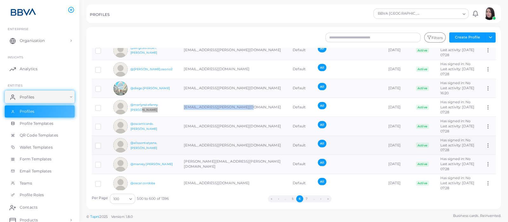
scroll to position [1468, 0]
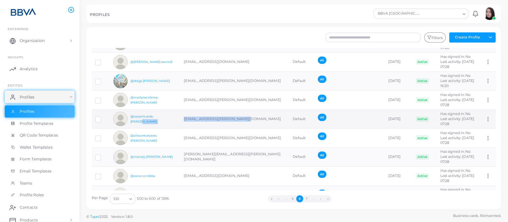
drag, startPoint x: 246, startPoint y: 117, endPoint x: 165, endPoint y: 116, distance: 81.3
click at [165, 116] on tr "@oscarricardo.quesada oscarricardo.quesada@bbva.com Default All March 18th, 202…" at bounding box center [294, 119] width 404 height 19
click at [254, 114] on td "oscarricardo.quesada@bbva.com" at bounding box center [234, 119] width 109 height 19
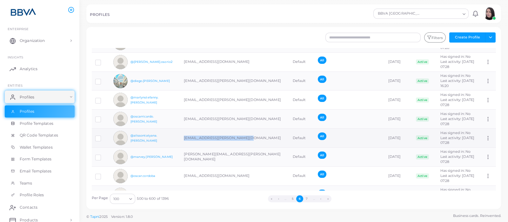
drag, startPoint x: 247, startPoint y: 135, endPoint x: 183, endPoint y: 135, distance: 63.2
click at [183, 135] on td "alissontatyana.pinzon@bbva.com" at bounding box center [234, 138] width 109 height 19
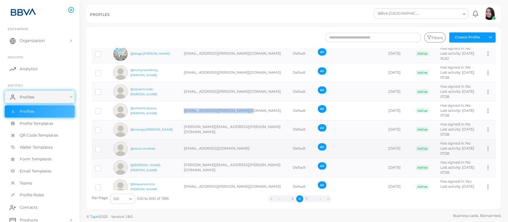
scroll to position [1508, 0]
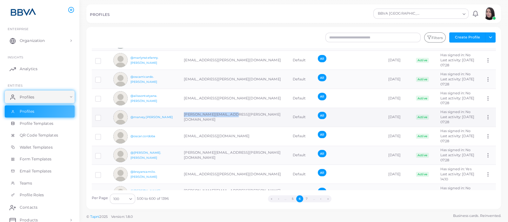
drag, startPoint x: 244, startPoint y: 112, endPoint x: 183, endPoint y: 110, distance: 61.3
click at [183, 110] on td "marvey.ramirez@bbva.com" at bounding box center [234, 117] width 109 height 19
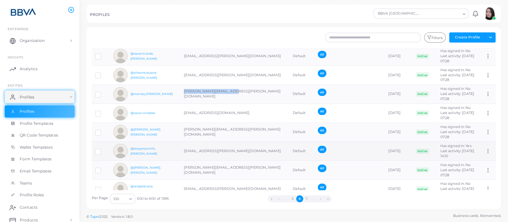
scroll to position [1547, 0]
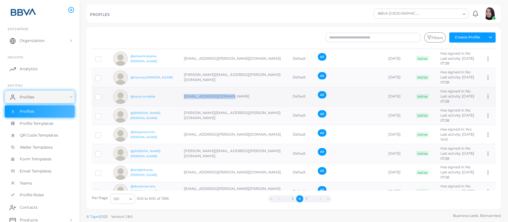
drag, startPoint x: 234, startPoint y: 92, endPoint x: 183, endPoint y: 92, distance: 50.8
click at [183, 92] on td "oscar.cordoba@bbva.com" at bounding box center [234, 96] width 109 height 19
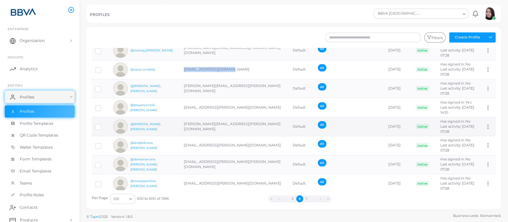
scroll to position [1587, 0]
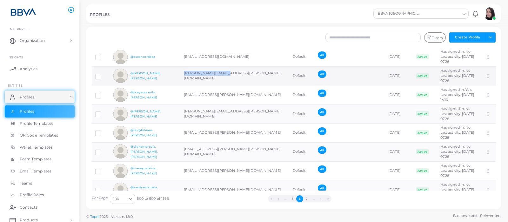
drag, startPoint x: 212, startPoint y: 73, endPoint x: 182, endPoint y: 70, distance: 29.6
click at [181, 73] on td "ivan.lozano@bbva.com" at bounding box center [234, 75] width 109 height 19
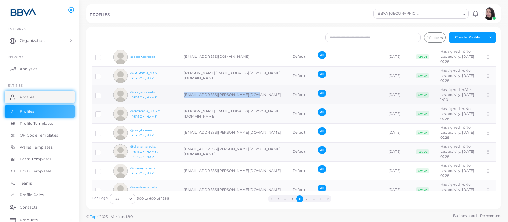
drag, startPoint x: 250, startPoint y: 92, endPoint x: 184, endPoint y: 90, distance: 66.4
click at [184, 90] on td "brayancamilo.albarracin@bbva.com" at bounding box center [234, 94] width 109 height 19
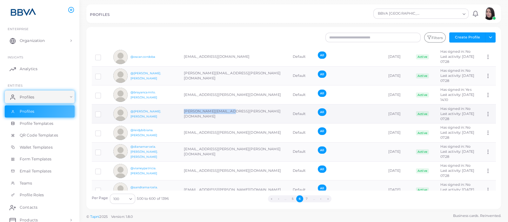
drag, startPoint x: 240, startPoint y: 107, endPoint x: 182, endPoint y: 110, distance: 57.6
click at [182, 110] on td "jaime.arevalo@bbva.com" at bounding box center [234, 113] width 109 height 19
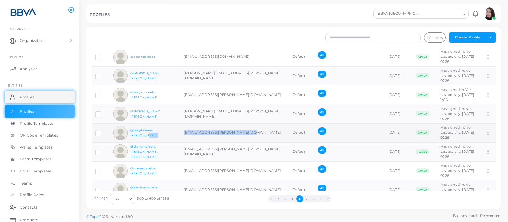
drag, startPoint x: 246, startPoint y: 128, endPoint x: 170, endPoint y: 128, distance: 75.9
click at [170, 128] on tr "@leidybibiana.escalante leidybibiana.escalante@bbva.com Default All March 18th,…" at bounding box center [294, 132] width 404 height 19
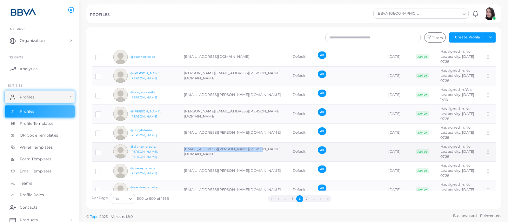
drag, startPoint x: 252, startPoint y: 150, endPoint x: 183, endPoint y: 150, distance: 69.8
click at [183, 150] on td "dianamarcela.arias.garcia@bbva.com" at bounding box center [234, 151] width 109 height 19
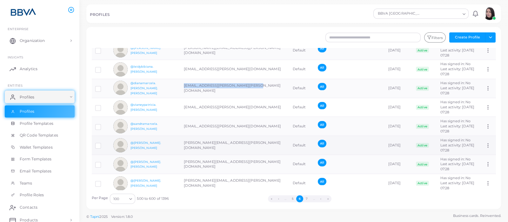
scroll to position [1666, 0]
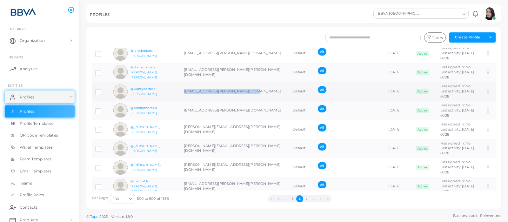
drag, startPoint x: 248, startPoint y: 90, endPoint x: 181, endPoint y: 88, distance: 67.6
click at [181, 88] on td "vianeypatricia.ceballos@bbva.com" at bounding box center [234, 91] width 109 height 19
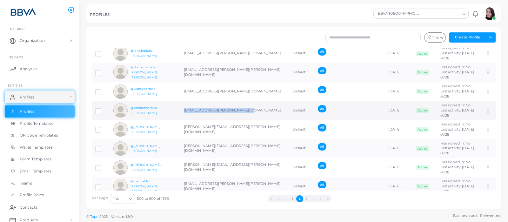
drag, startPoint x: 253, startPoint y: 109, endPoint x: 183, endPoint y: 109, distance: 69.8
click at [183, 109] on td "sandramarcela.machado@bbva.com" at bounding box center [234, 110] width 109 height 19
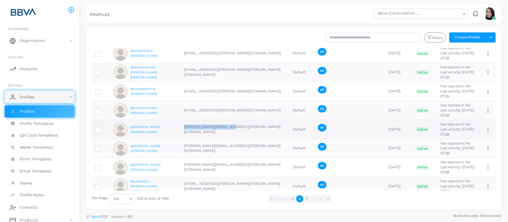
drag, startPoint x: 235, startPoint y: 126, endPoint x: 184, endPoint y: 123, distance: 50.9
click at [184, 123] on td "monica.osorno@bbva.com" at bounding box center [234, 129] width 109 height 19
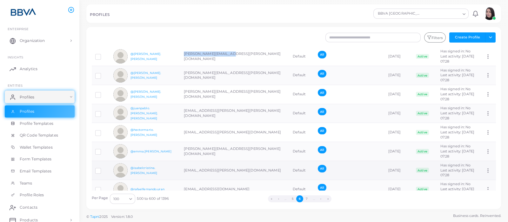
scroll to position [1746, 0]
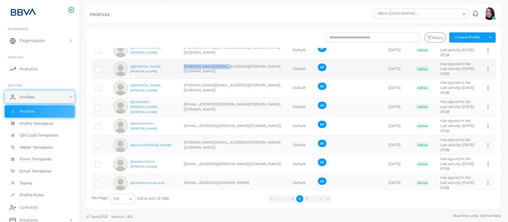
drag, startPoint x: 236, startPoint y: 66, endPoint x: 182, endPoint y: 65, distance: 54.3
click at [182, 65] on td "lina.aponte@bbva.com" at bounding box center [234, 69] width 109 height 19
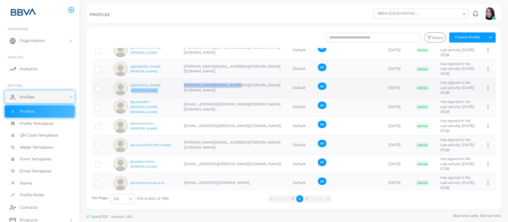
drag, startPoint x: 234, startPoint y: 85, endPoint x: 178, endPoint y: 83, distance: 55.6
click at [178, 83] on tr "@camilo.guerrero camilo.guerrero@bbva.com Default All March 18th, 2025 Active H…" at bounding box center [294, 87] width 404 height 19
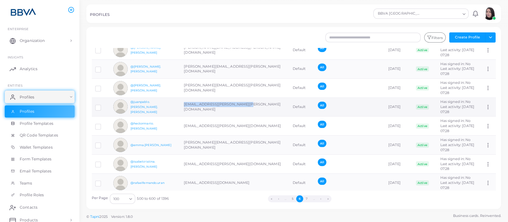
drag, startPoint x: 225, startPoint y: 102, endPoint x: 182, endPoint y: 102, distance: 43.2
click at [182, 102] on td "[EMAIL_ADDRESS][PERSON_NAME][PERSON_NAME][DOMAIN_NAME]" at bounding box center [234, 106] width 109 height 19
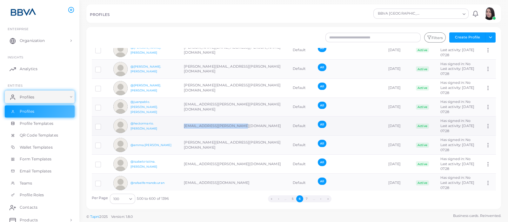
drag, startPoint x: 248, startPoint y: 116, endPoint x: 183, endPoint y: 120, distance: 65.5
click at [183, 120] on td "[EMAIL_ADDRESS][PERSON_NAME][DOMAIN_NAME]" at bounding box center [234, 125] width 109 height 19
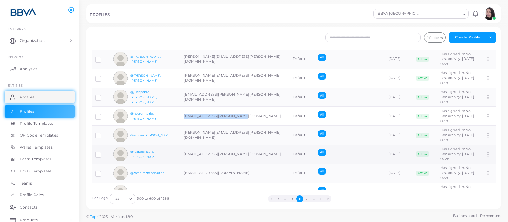
scroll to position [1766, 0]
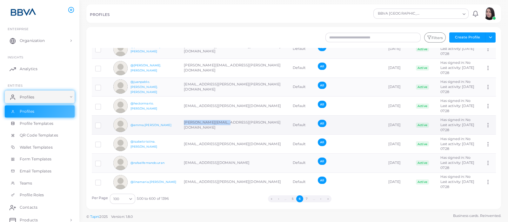
drag, startPoint x: 232, startPoint y: 119, endPoint x: 181, endPoint y: 125, distance: 51.7
click at [181, 125] on td "[PERSON_NAME][EMAIL_ADDRESS][PERSON_NAME][DOMAIN_NAME]" at bounding box center [234, 125] width 109 height 19
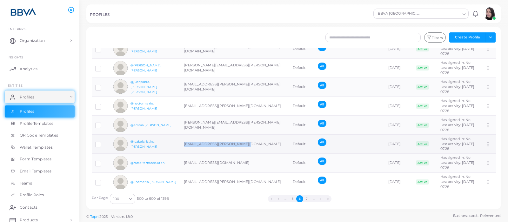
drag, startPoint x: 244, startPoint y: 139, endPoint x: 181, endPoint y: 141, distance: 63.8
click at [181, 141] on td "isabelcristina.gomez@bbva.com" at bounding box center [234, 144] width 109 height 19
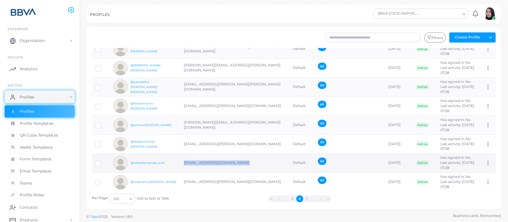
drag, startPoint x: 248, startPoint y: 158, endPoint x: 176, endPoint y: 163, distance: 71.6
click at [176, 163] on tr "@rafaelfernando.uran rafaelfernando.uran@bbva.com Default All March 18th, 2025 …" at bounding box center [294, 162] width 404 height 19
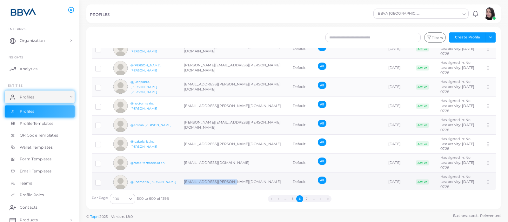
drag, startPoint x: 235, startPoint y: 177, endPoint x: 180, endPoint y: 174, distance: 54.7
click at [180, 174] on td "linamaria.daza@bbva.com" at bounding box center [234, 181] width 109 height 19
